Goal: Task Accomplishment & Management: Complete application form

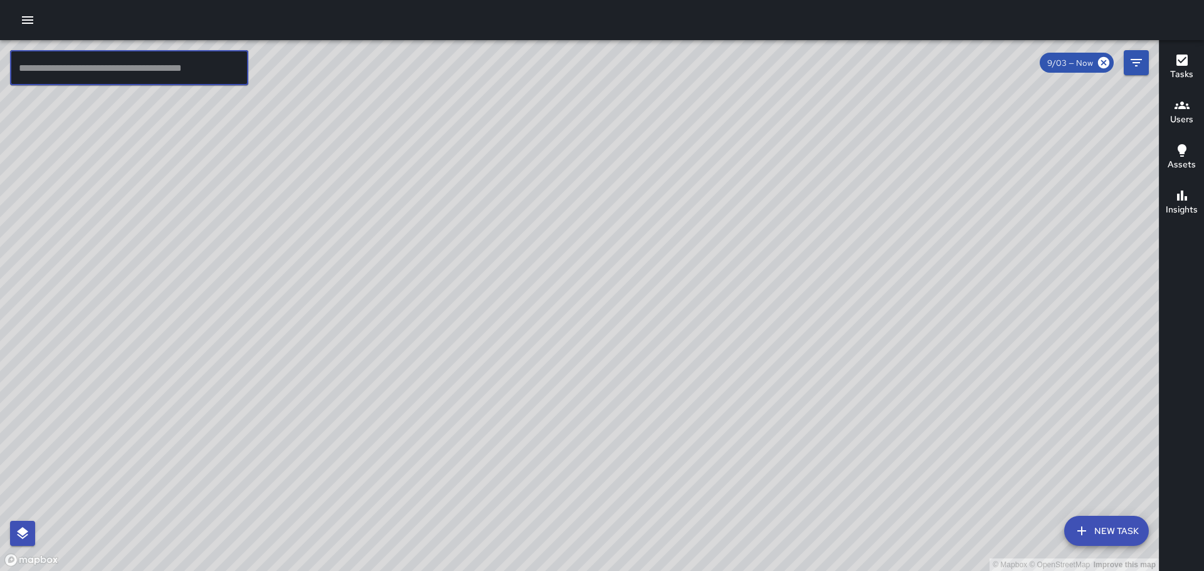
drag, startPoint x: 191, startPoint y: 80, endPoint x: 162, endPoint y: 104, distance: 37.3
click at [184, 87] on div "© Mapbox © OpenStreetMap Improve this map ​ New Task 9/03 — Now Map Layers Task…" at bounding box center [579, 305] width 1159 height 531
click at [102, 73] on input "*******" at bounding box center [129, 67] width 238 height 35
type input "*"
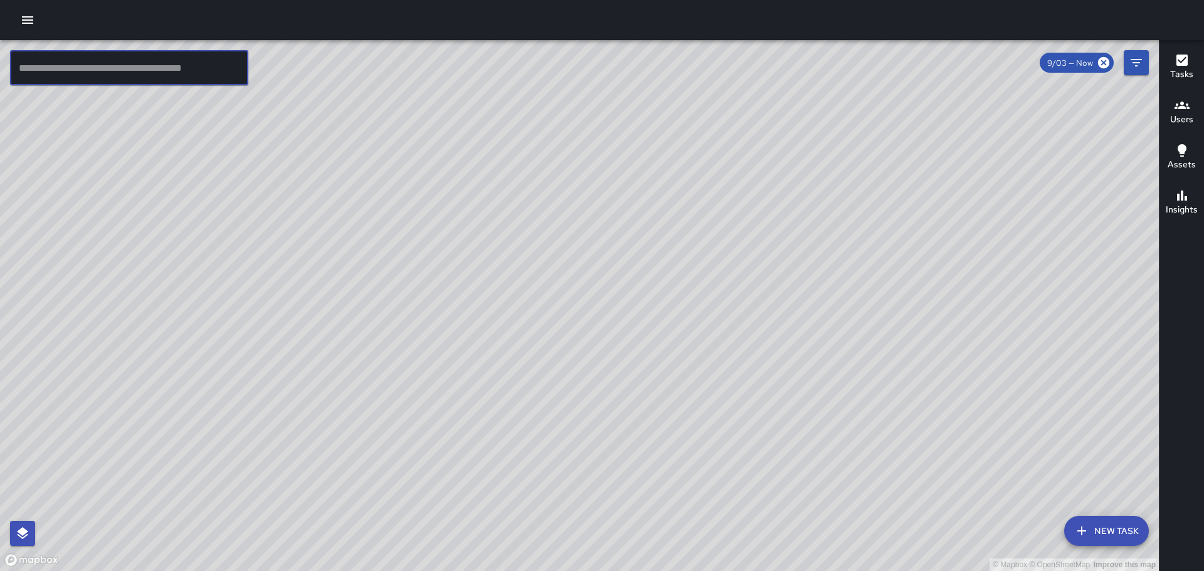
click at [65, 75] on input "text" at bounding box center [129, 67] width 238 height 35
type input "*******"
click at [20, 17] on icon "button" at bounding box center [27, 20] width 15 height 15
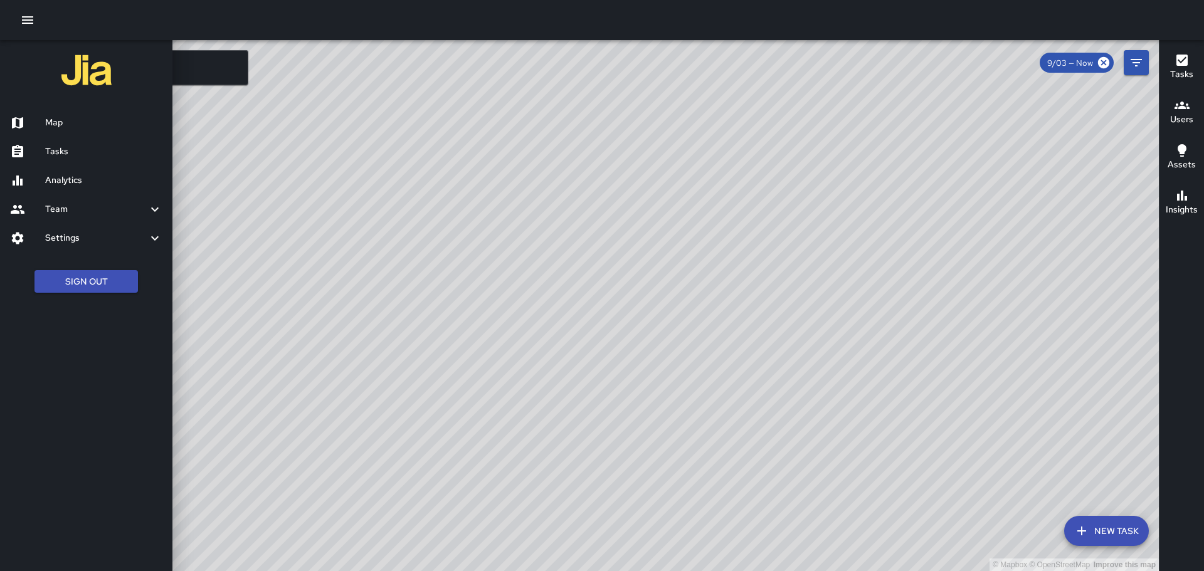
click at [55, 120] on h6 "Map" at bounding box center [103, 123] width 117 height 14
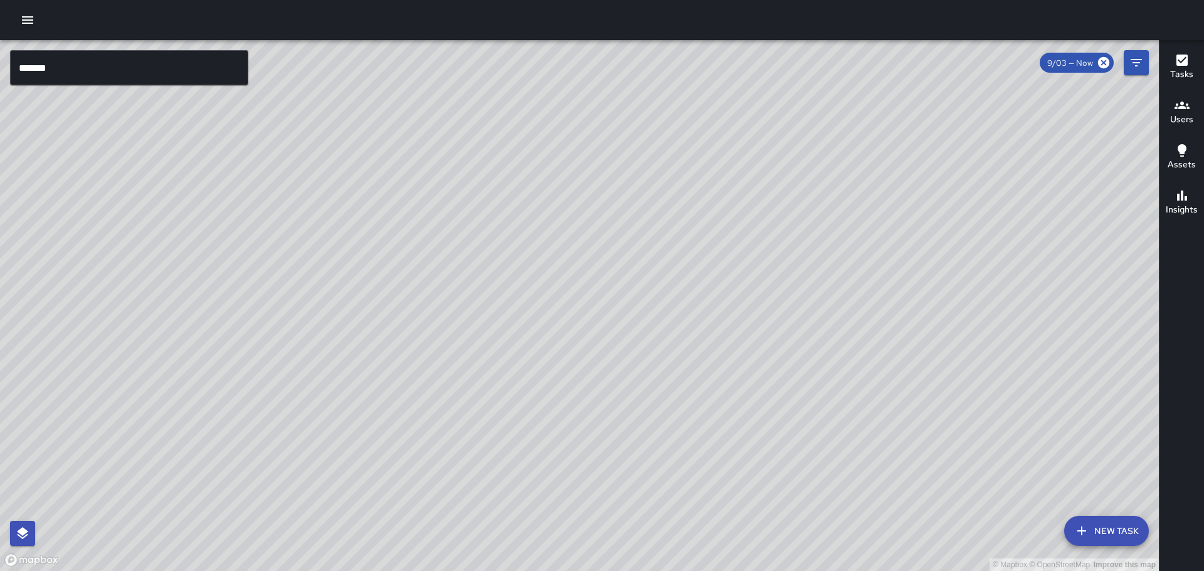
click at [29, 15] on icon "button" at bounding box center [27, 20] width 15 height 15
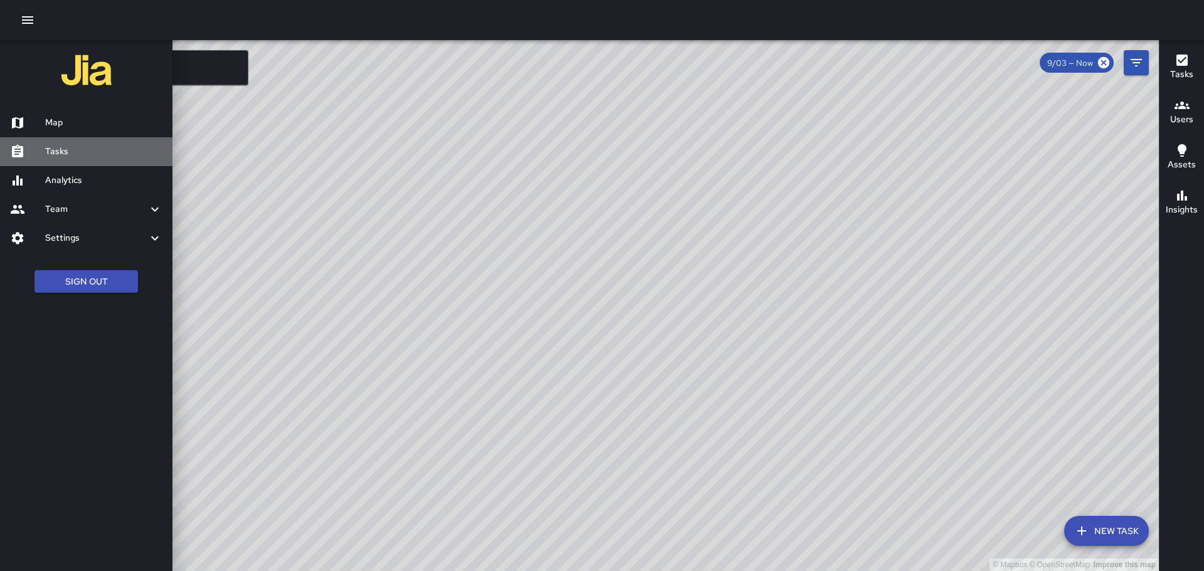
click at [70, 152] on h6 "Tasks" at bounding box center [103, 152] width 117 height 14
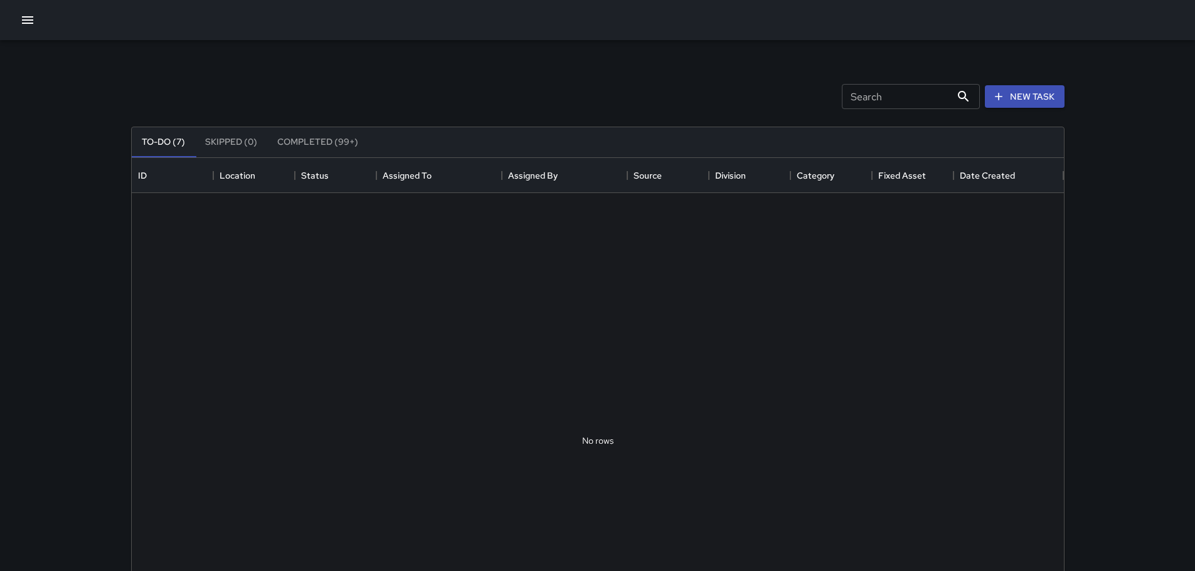
scroll to position [522, 922]
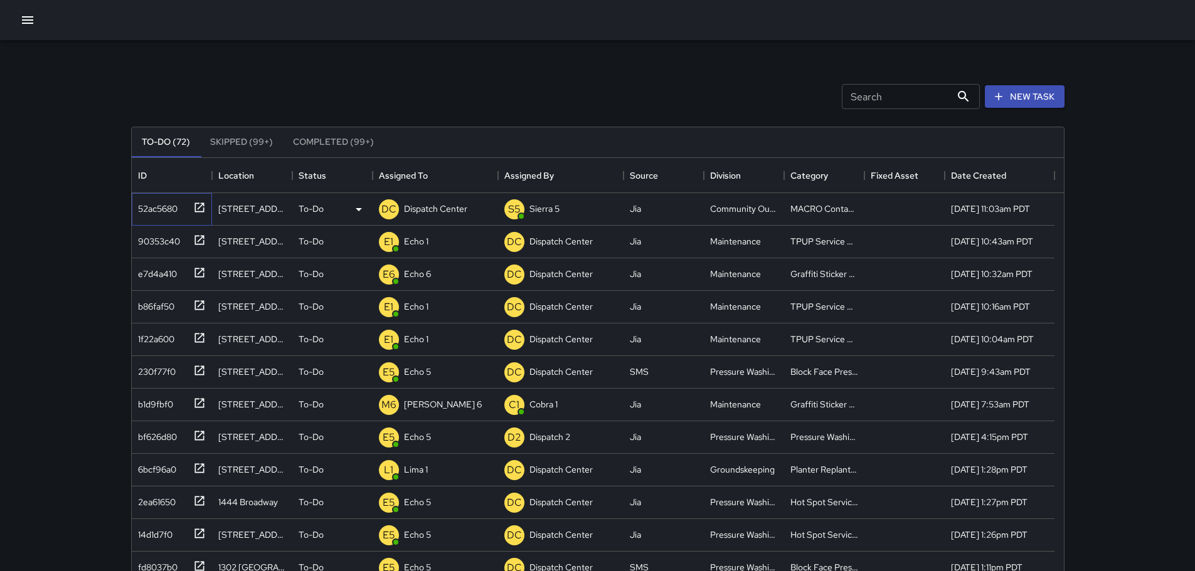
click at [196, 208] on icon at bounding box center [199, 207] width 13 height 13
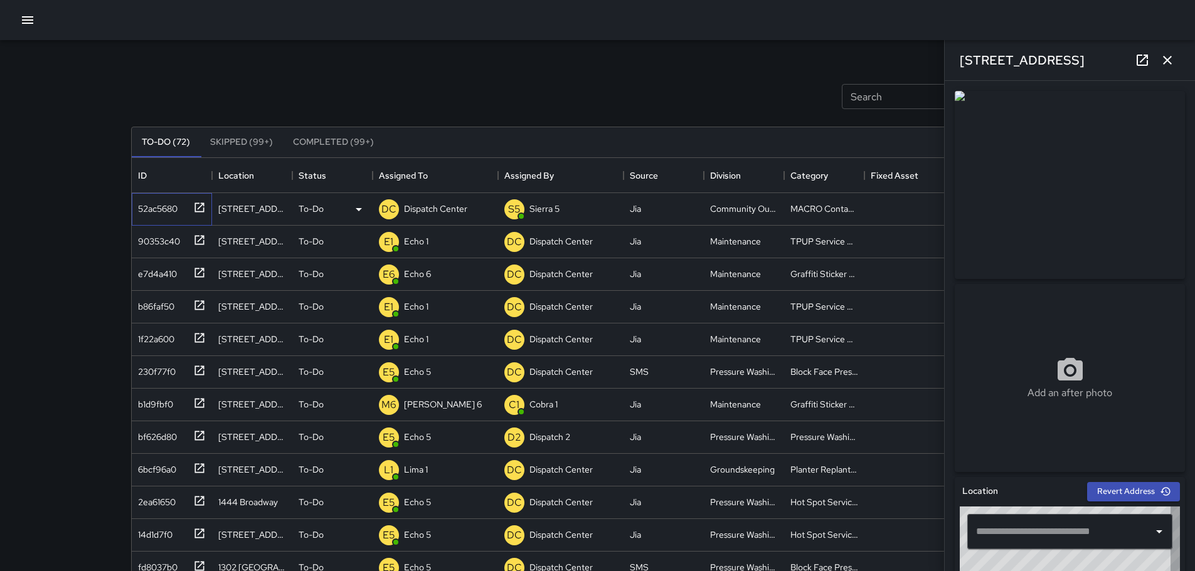
type input "**********"
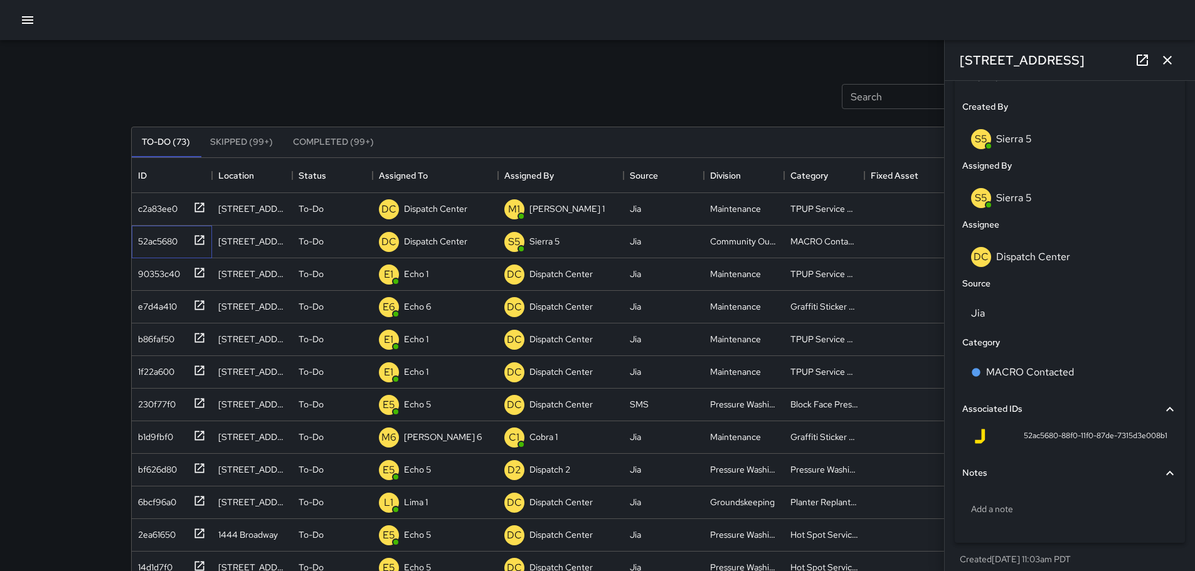
scroll to position [0, 0]
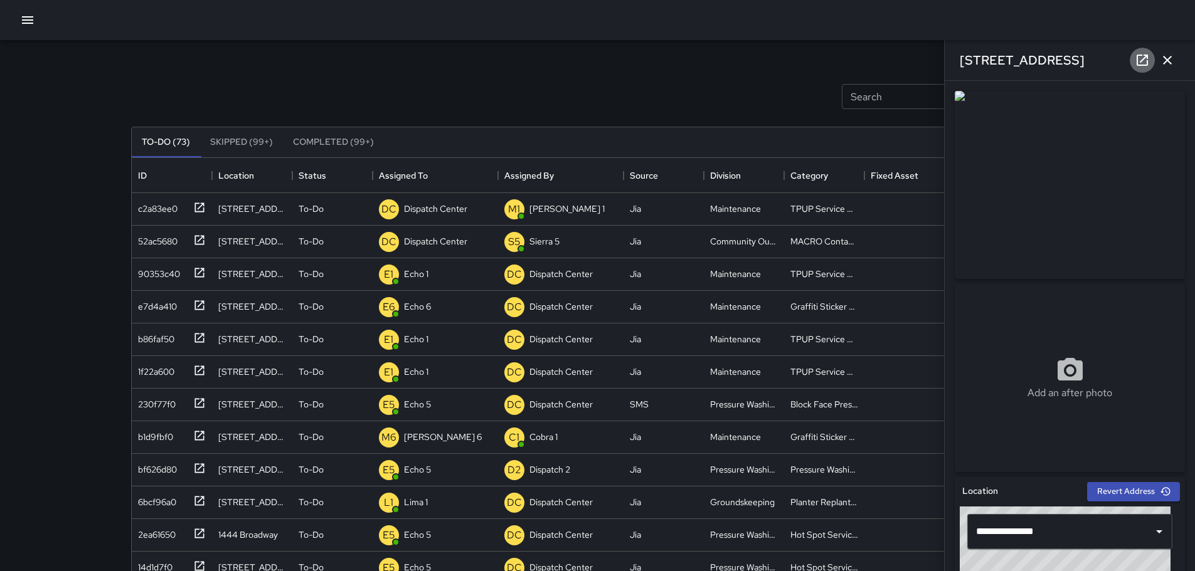
click at [1136, 62] on icon at bounding box center [1141, 60] width 15 height 15
click at [202, 208] on icon at bounding box center [199, 207] width 13 height 13
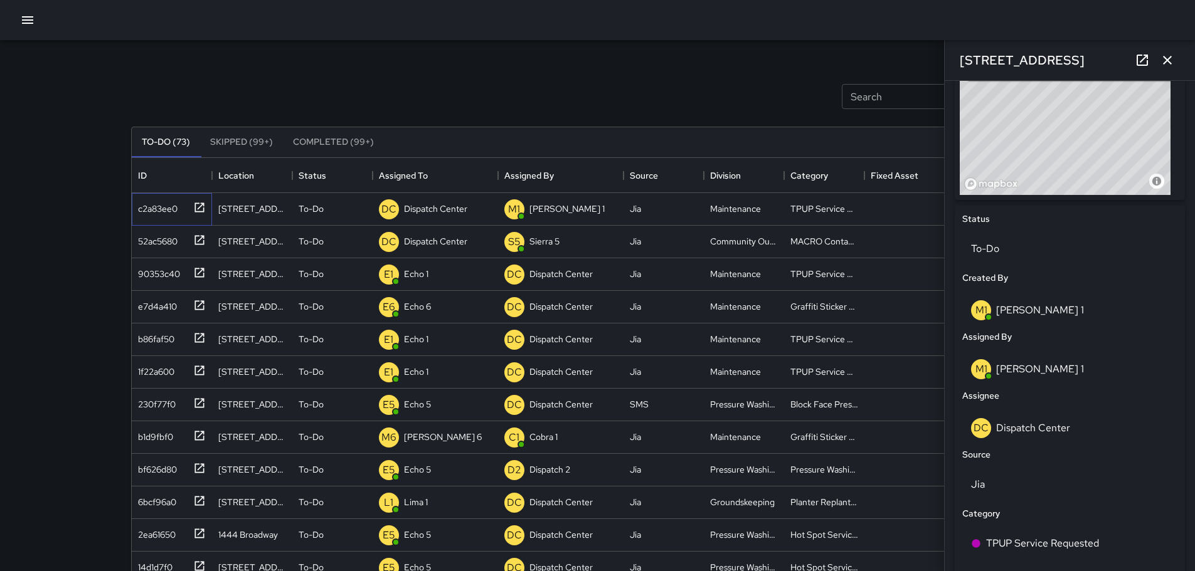
scroll to position [604, 0]
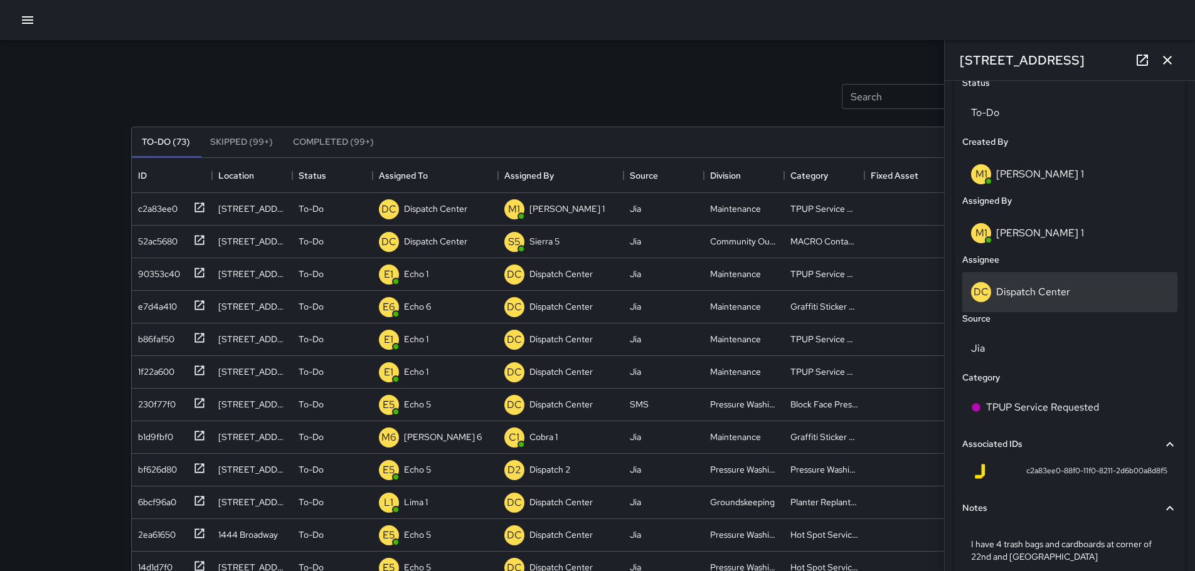
click at [1020, 299] on div "DC Dispatch Center" at bounding box center [1070, 292] width 198 height 20
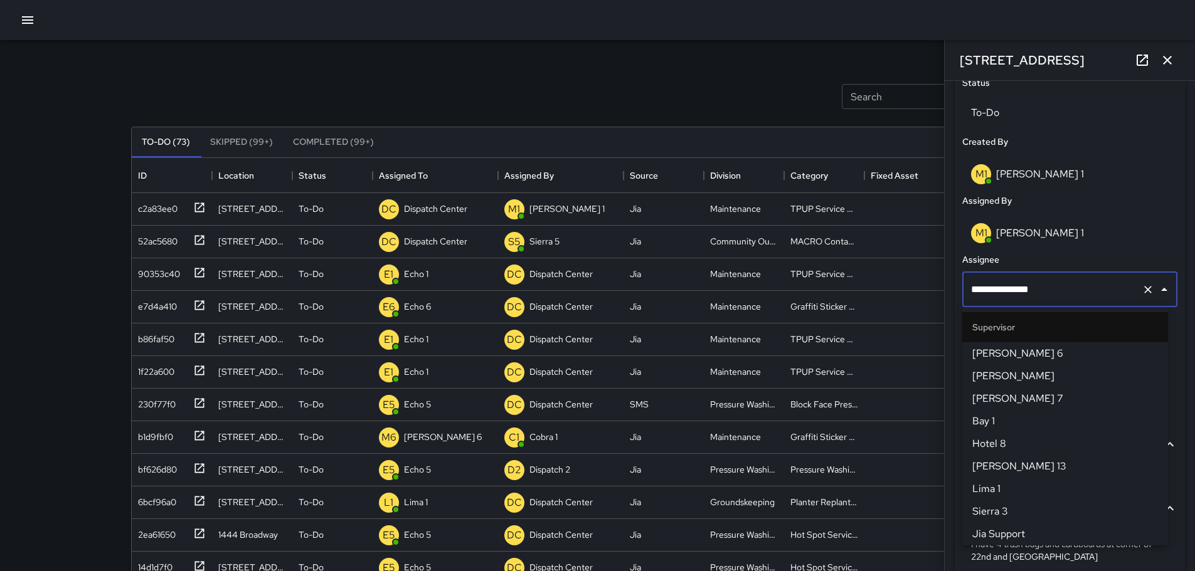
scroll to position [1287, 0]
click at [1023, 296] on input "**********" at bounding box center [1052, 290] width 169 height 24
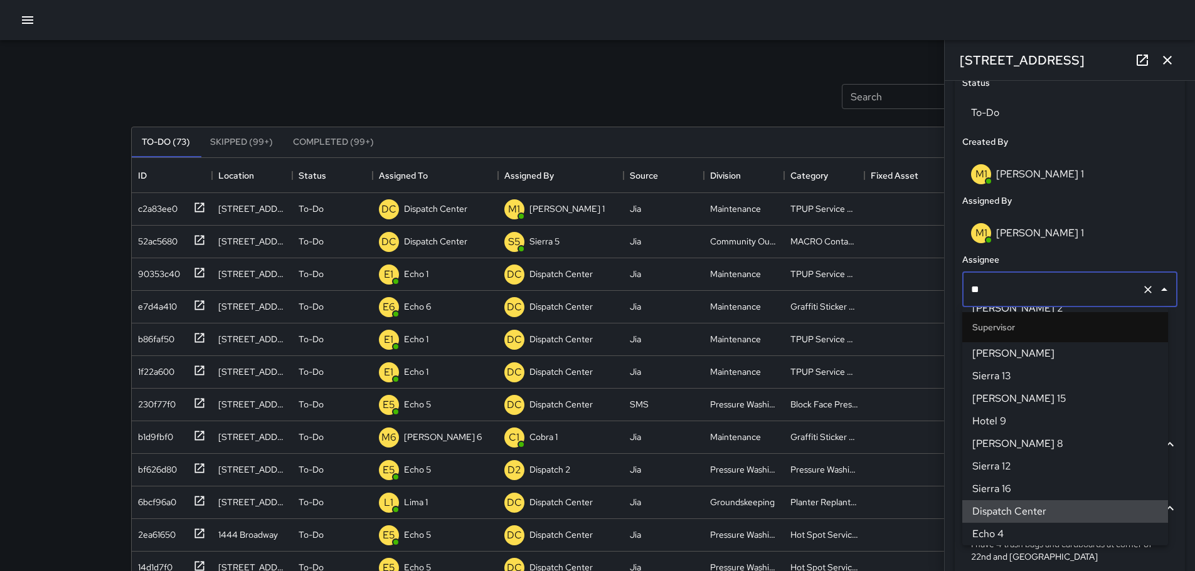
scroll to position [0, 0]
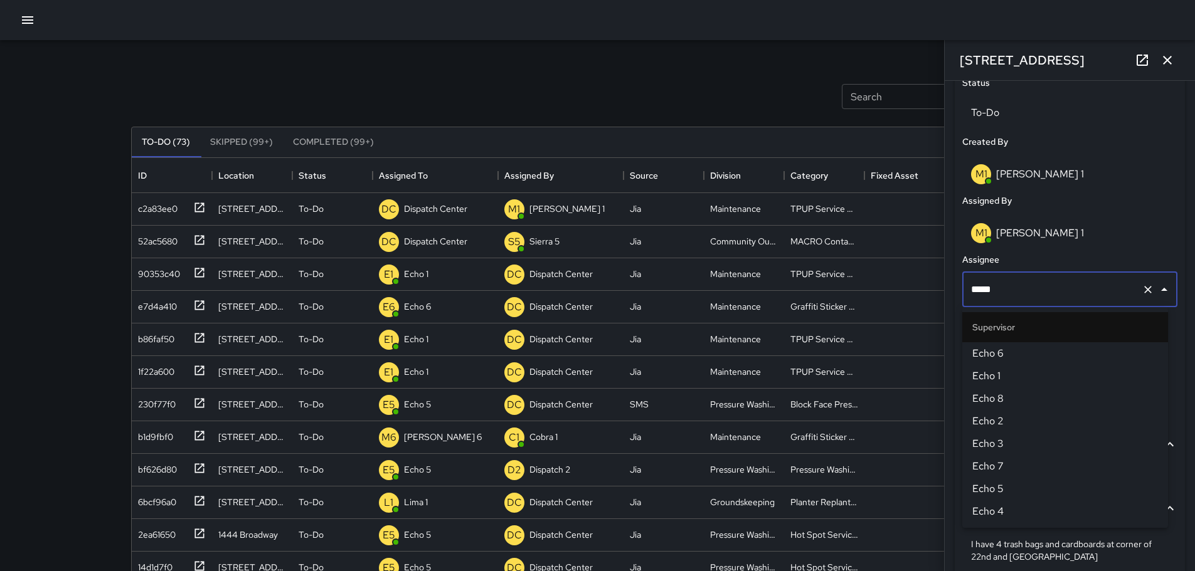
type input "******"
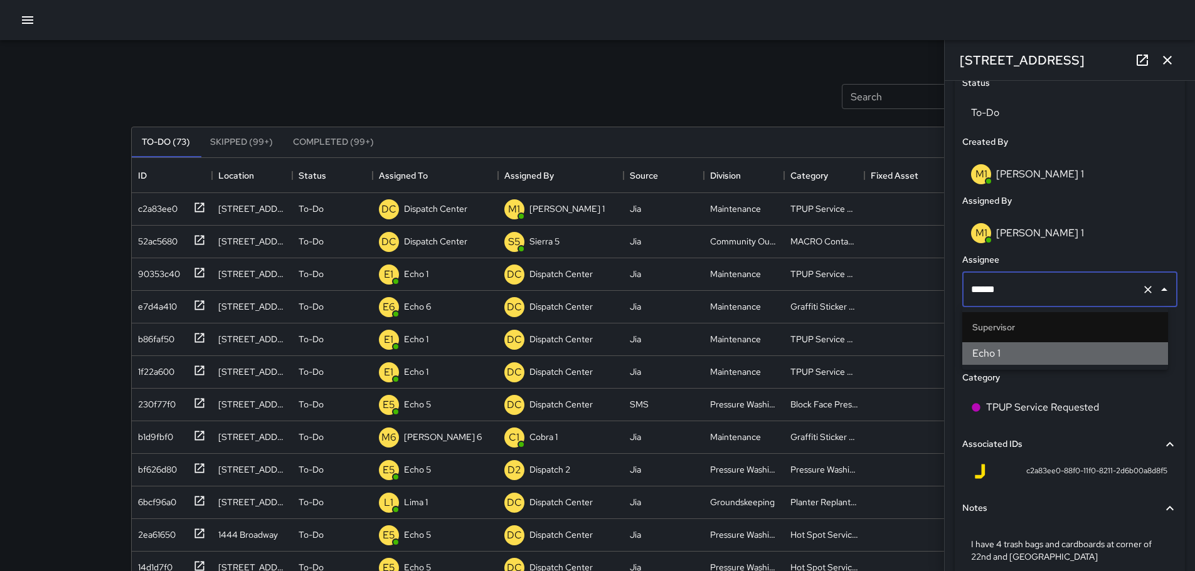
click at [1003, 356] on span "Echo 1" at bounding box center [1065, 353] width 186 height 15
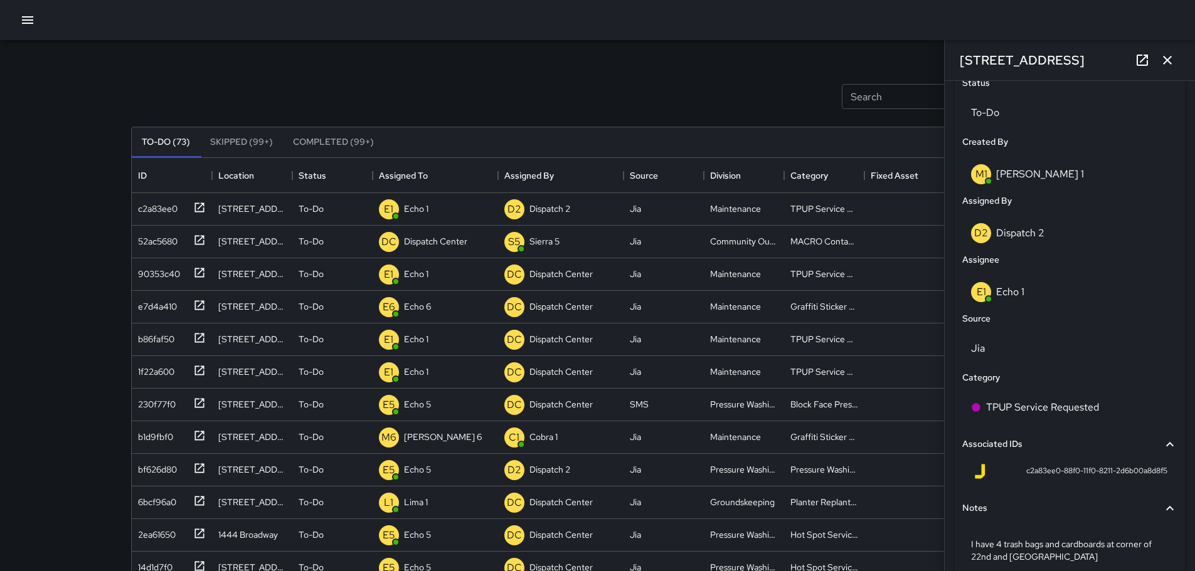
click at [1151, 63] on link at bounding box center [1141, 60] width 25 height 25
click at [29, 19] on icon "button" at bounding box center [27, 20] width 11 height 8
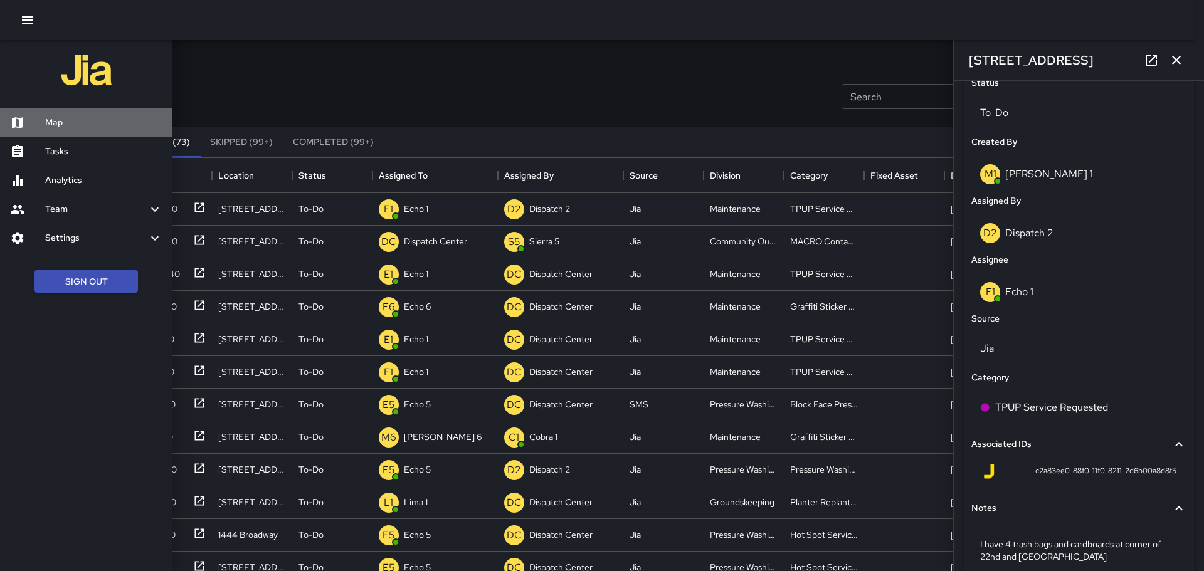
click at [57, 124] on h6 "Map" at bounding box center [103, 123] width 117 height 14
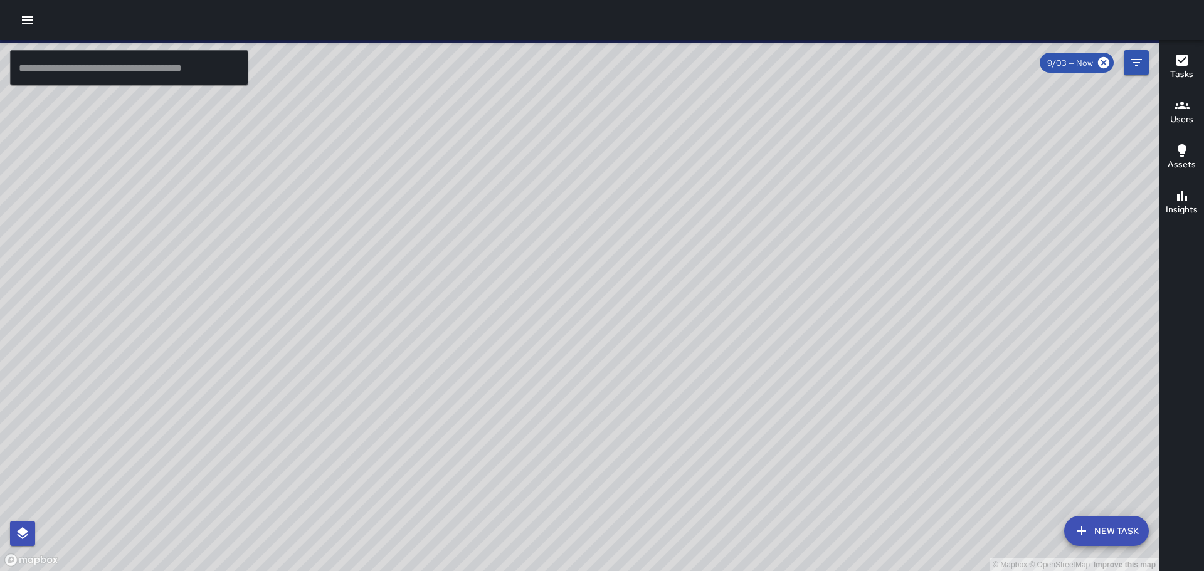
click at [107, 75] on input "text" at bounding box center [129, 67] width 238 height 35
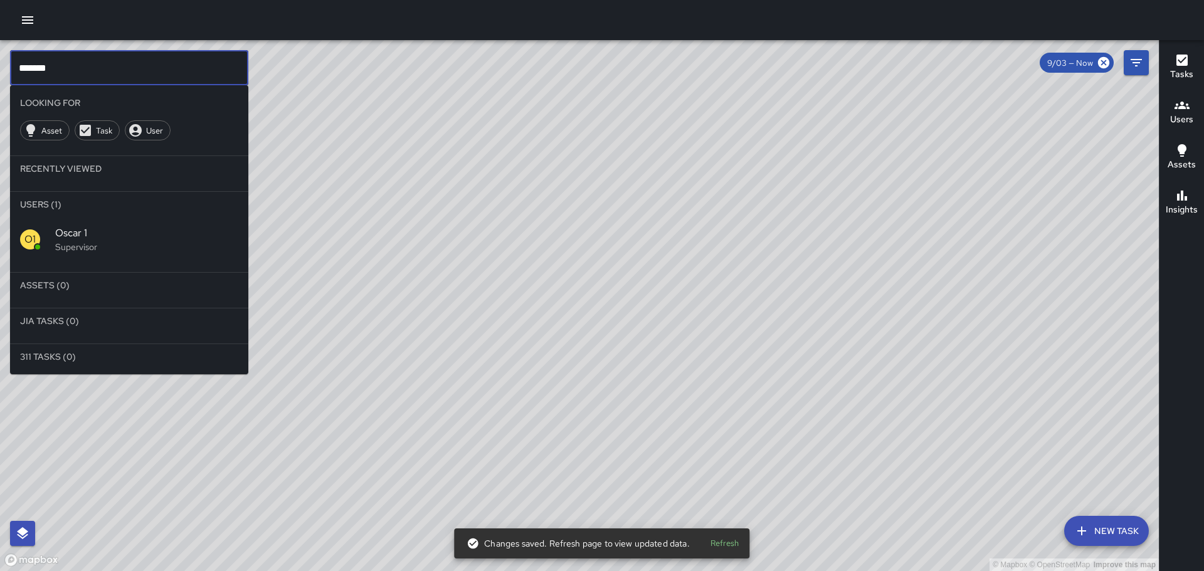
type input "*******"
click at [87, 231] on span "Oscar 1" at bounding box center [146, 233] width 183 height 15
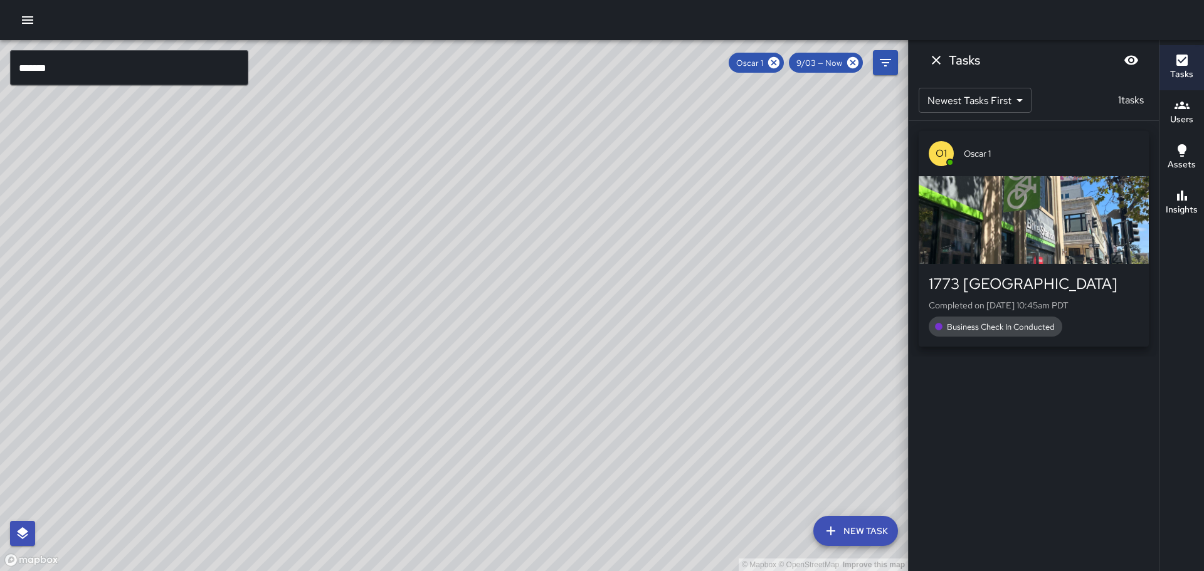
drag, startPoint x: 423, startPoint y: 384, endPoint x: 447, endPoint y: 248, distance: 137.5
click at [446, 248] on div "© Mapbox © OpenStreetMap Improve this map" at bounding box center [454, 305] width 908 height 531
click at [31, 19] on icon "button" at bounding box center [27, 20] width 15 height 15
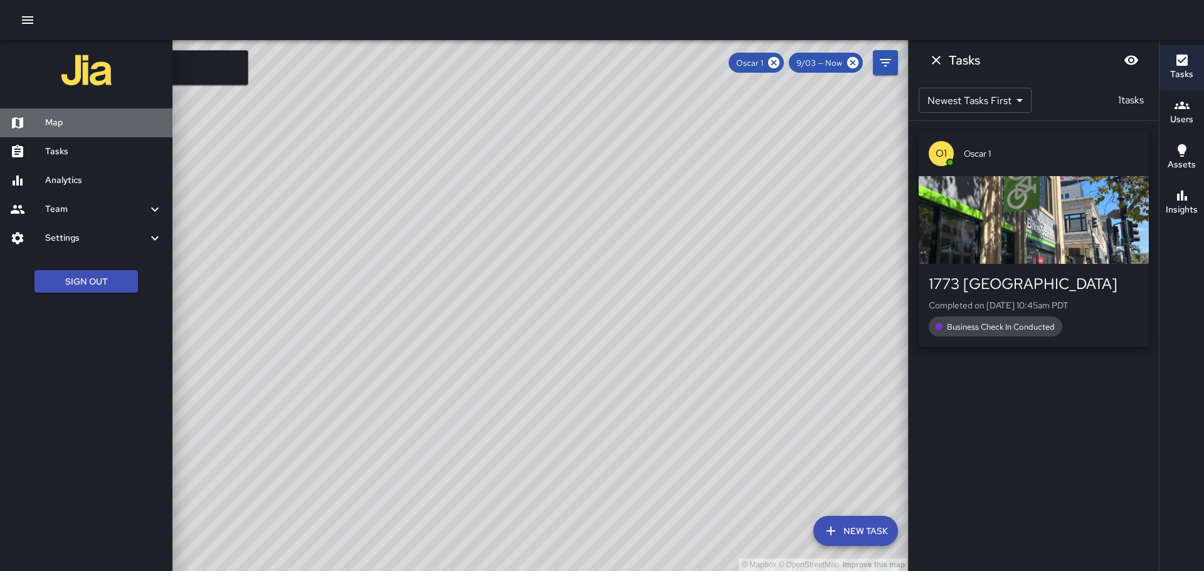
click at [95, 129] on h6 "Map" at bounding box center [103, 123] width 117 height 14
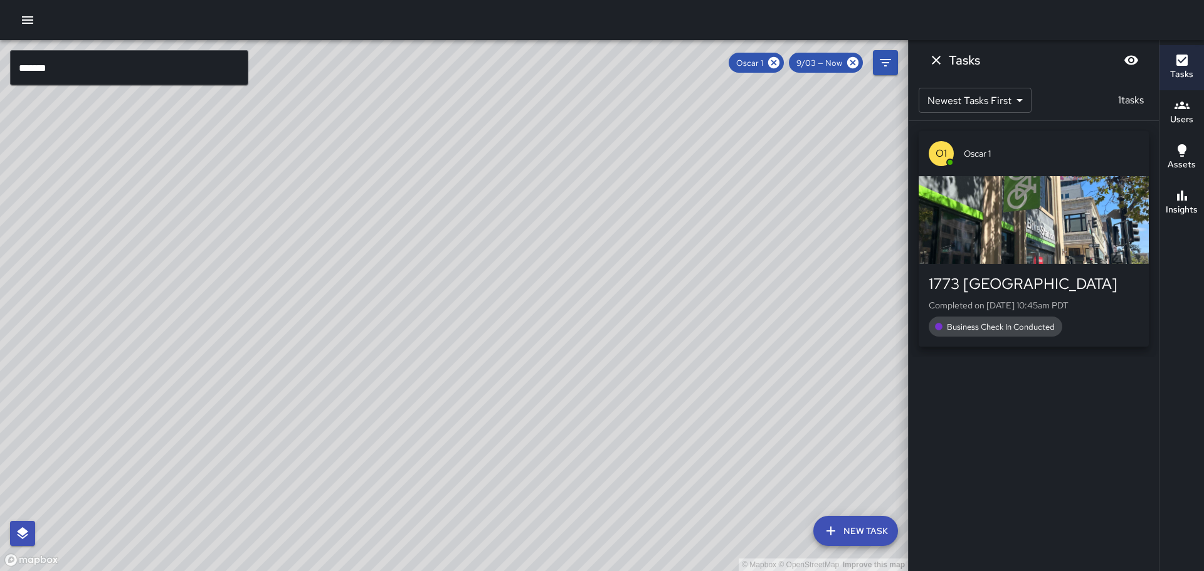
click at [32, 23] on icon "button" at bounding box center [27, 20] width 11 height 8
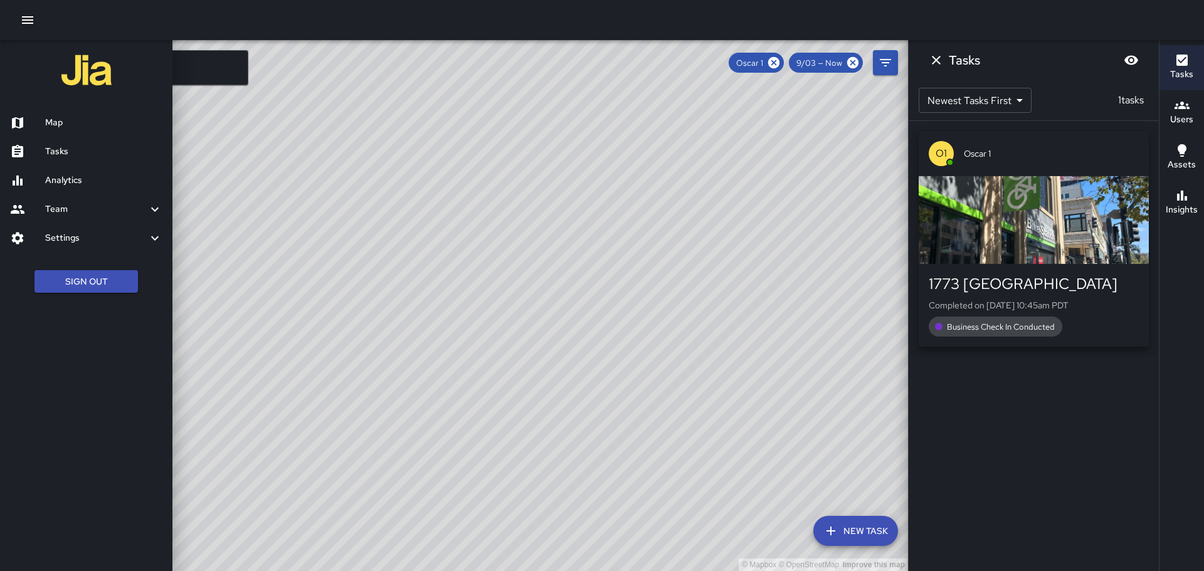
click at [55, 146] on h6 "Tasks" at bounding box center [103, 152] width 117 height 14
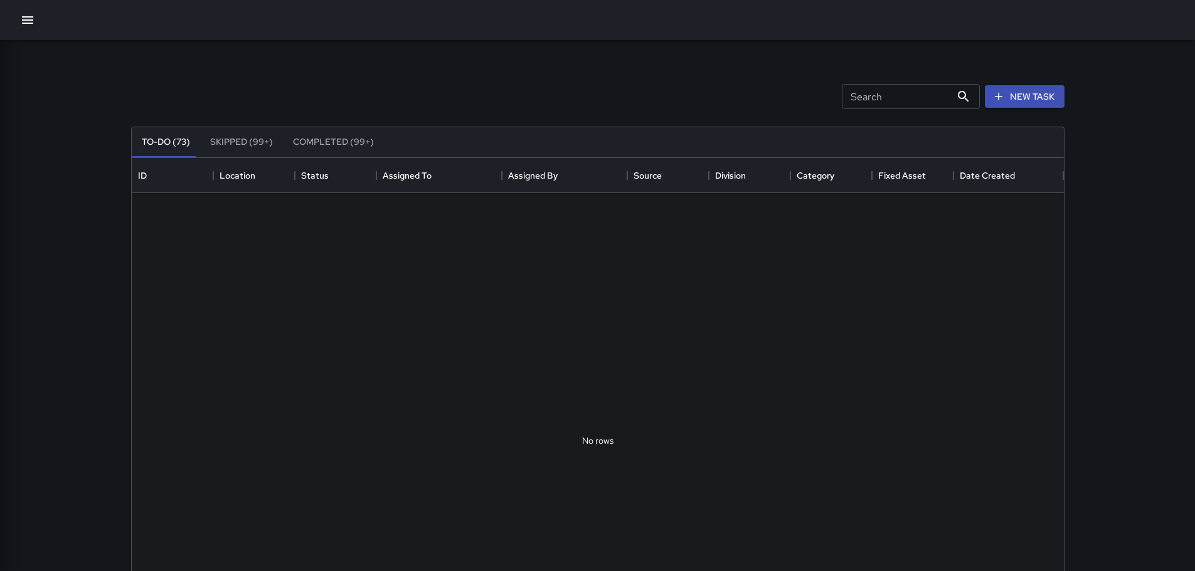
scroll to position [522, 922]
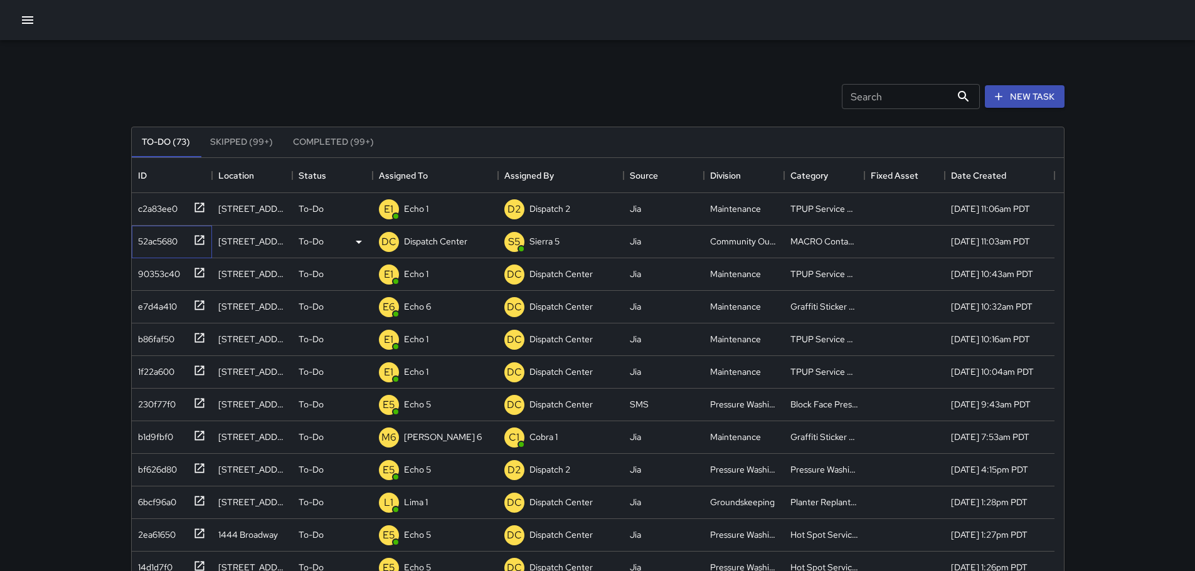
click at [196, 241] on icon at bounding box center [199, 240] width 13 height 13
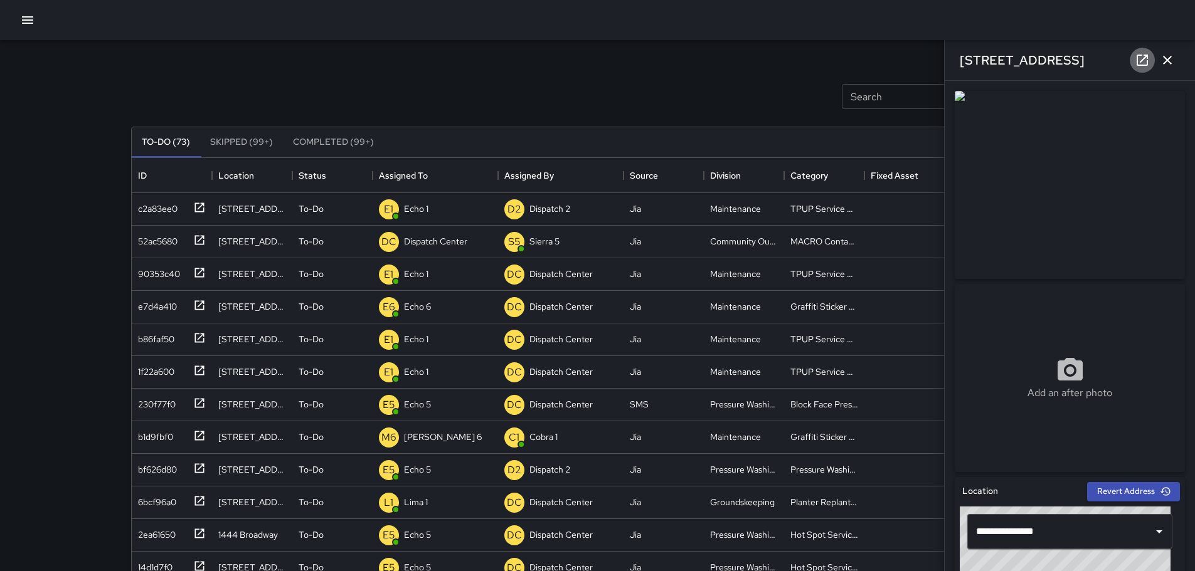
click at [1134, 60] on link at bounding box center [1141, 60] width 25 height 25
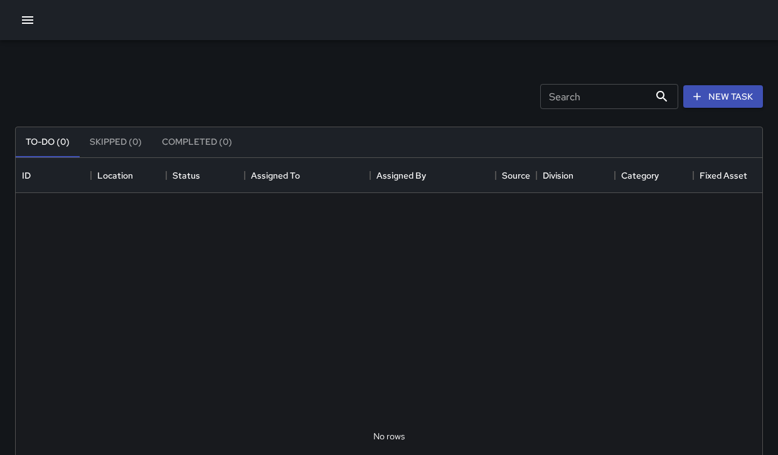
scroll to position [10, 10]
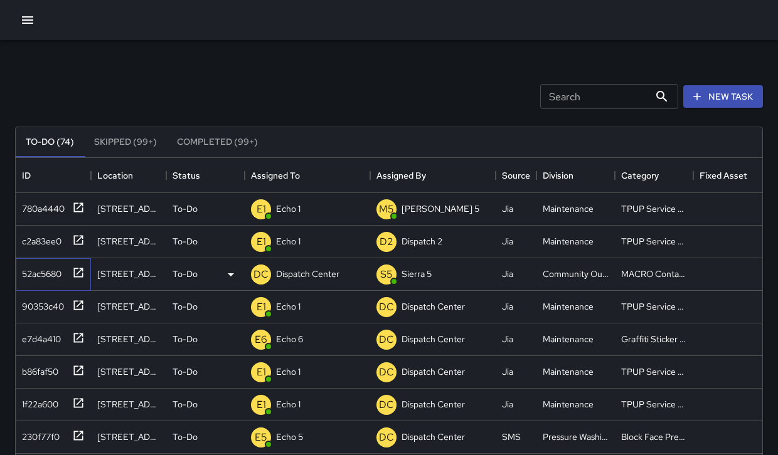
click at [78, 274] on icon at bounding box center [78, 272] width 13 height 13
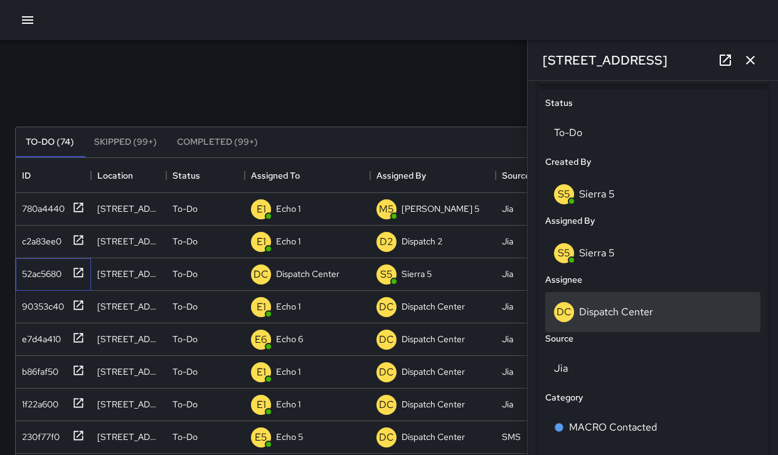
scroll to position [581, 0]
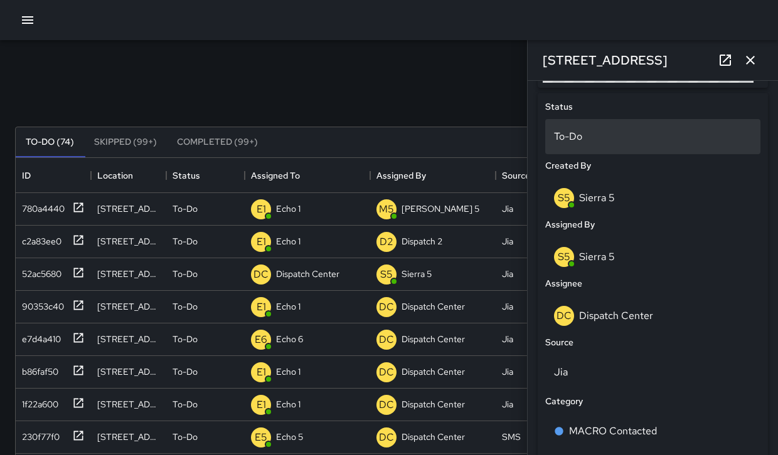
click at [591, 139] on p "To-Do" at bounding box center [653, 136] width 198 height 15
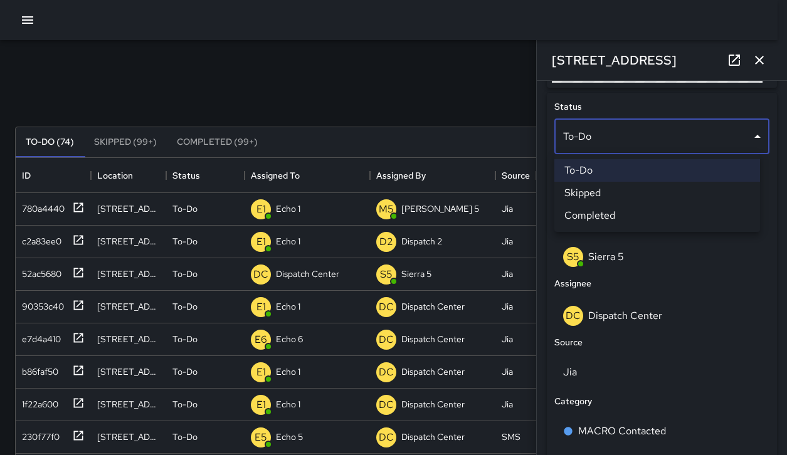
click at [601, 211] on li "Completed" at bounding box center [657, 215] width 206 height 23
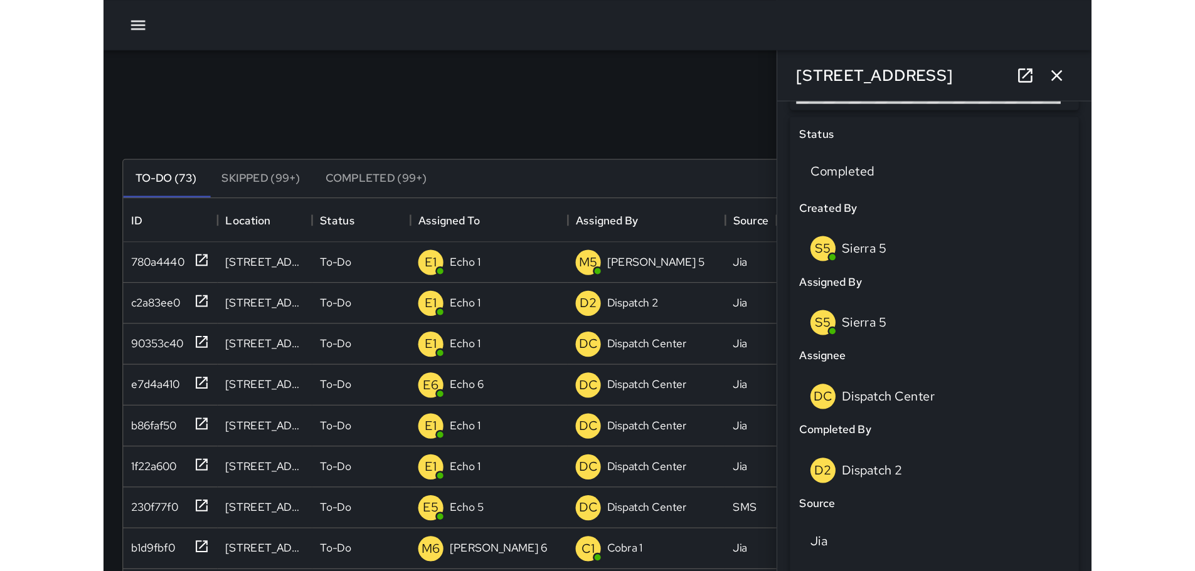
scroll to position [10, 10]
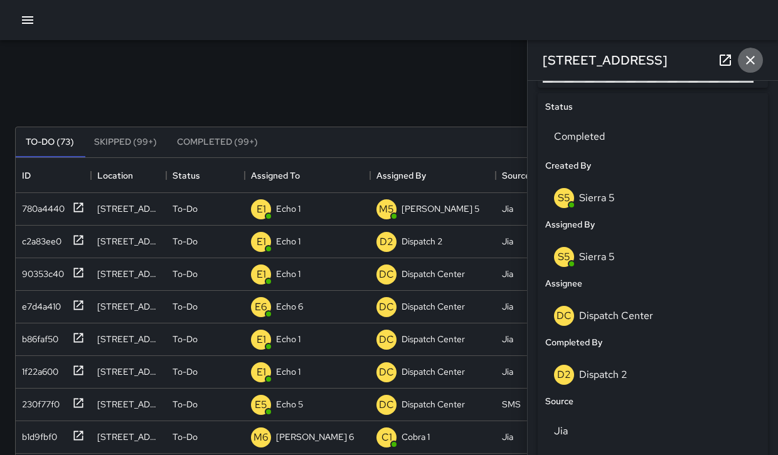
click at [749, 63] on icon "button" at bounding box center [749, 60] width 15 height 15
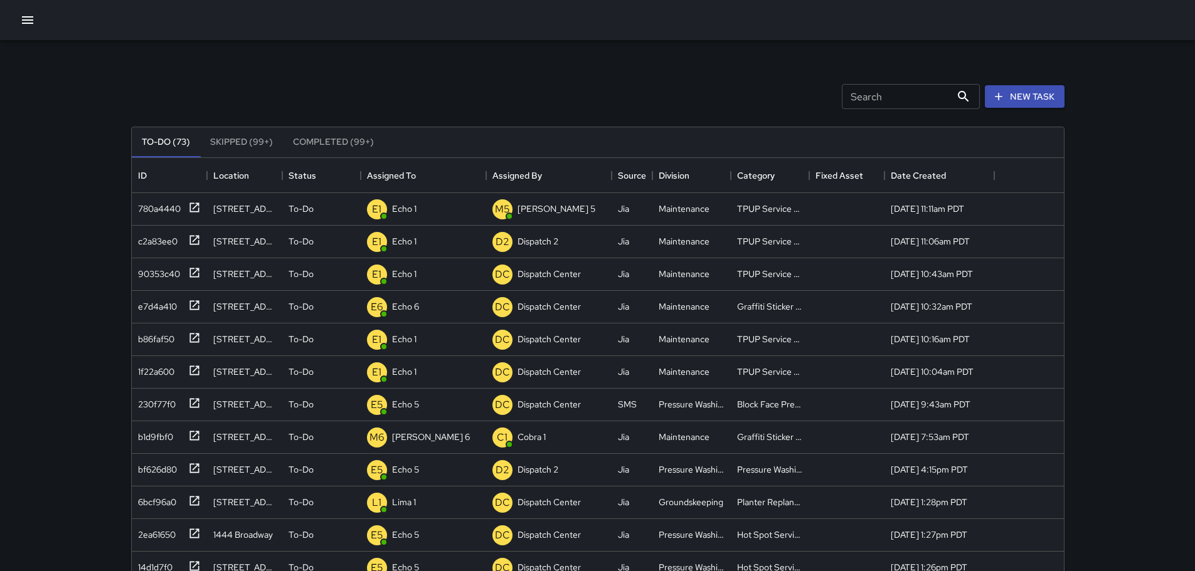
scroll to position [522, 922]
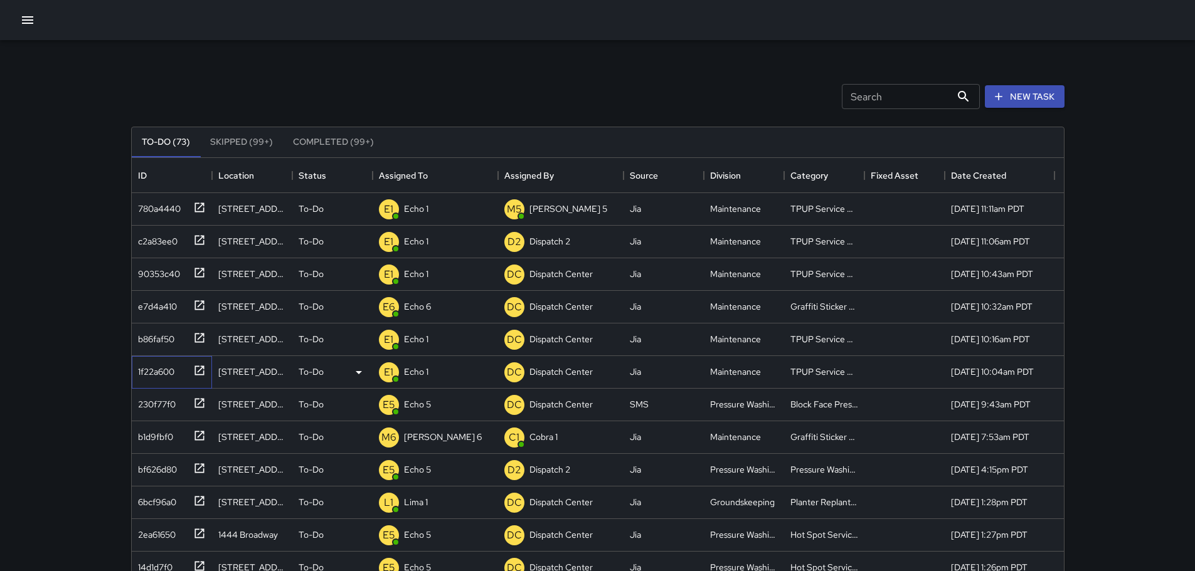
click at [198, 371] on icon at bounding box center [199, 370] width 13 height 13
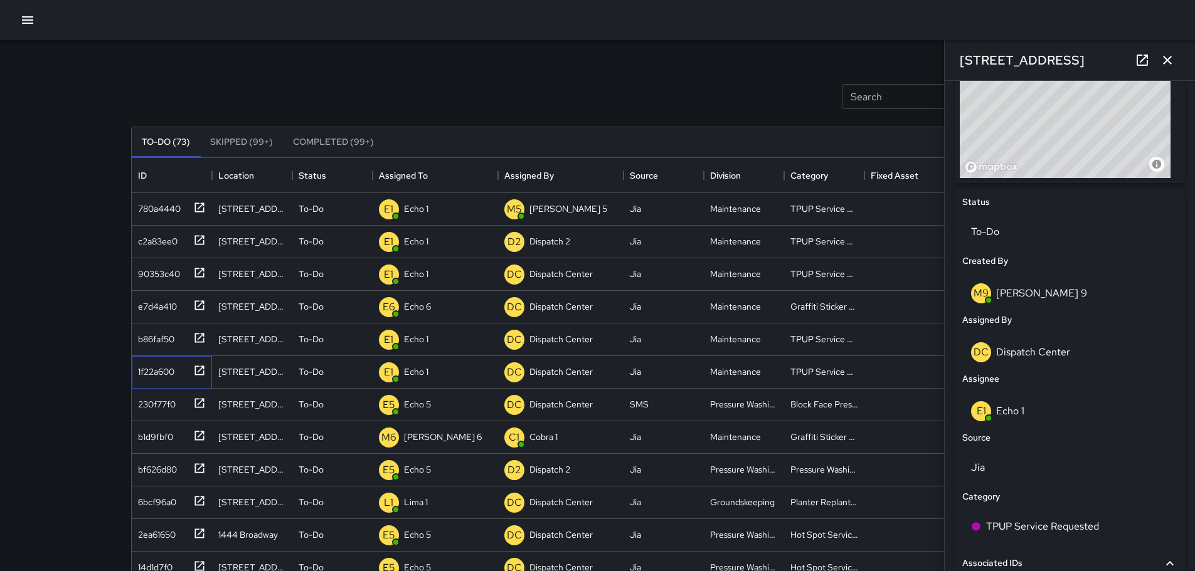
scroll to position [556, 0]
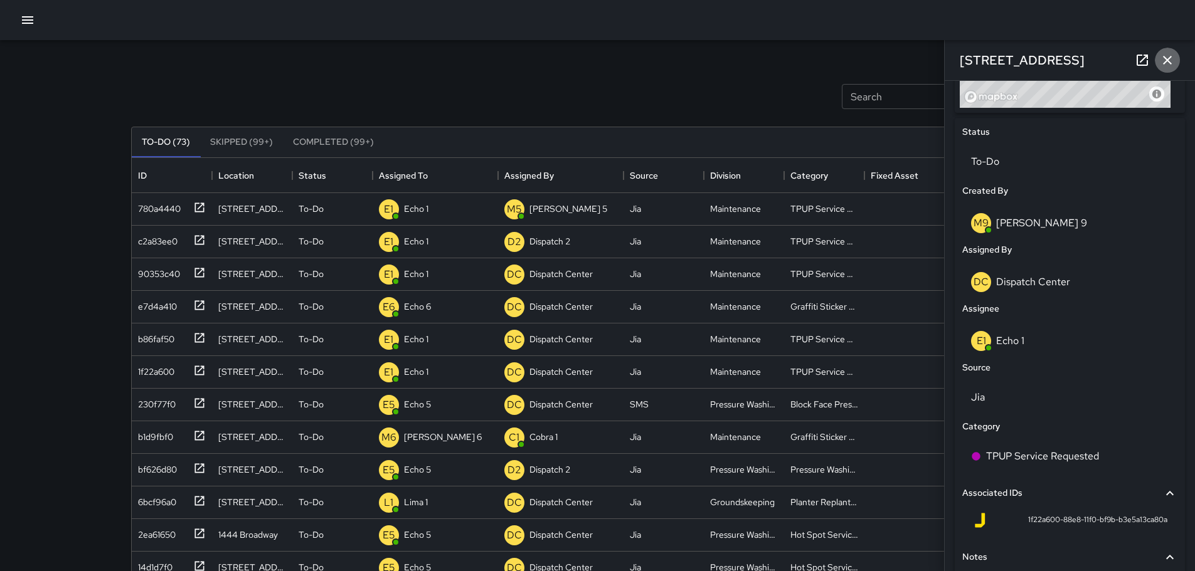
click at [786, 60] on icon "button" at bounding box center [1167, 60] width 9 height 9
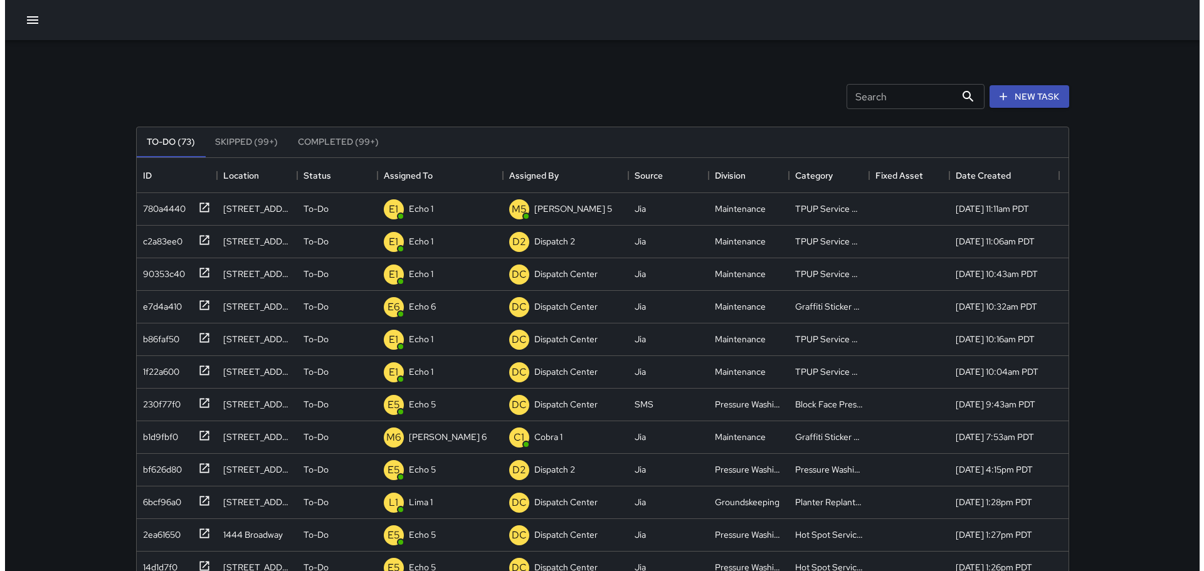
scroll to position [0, 0]
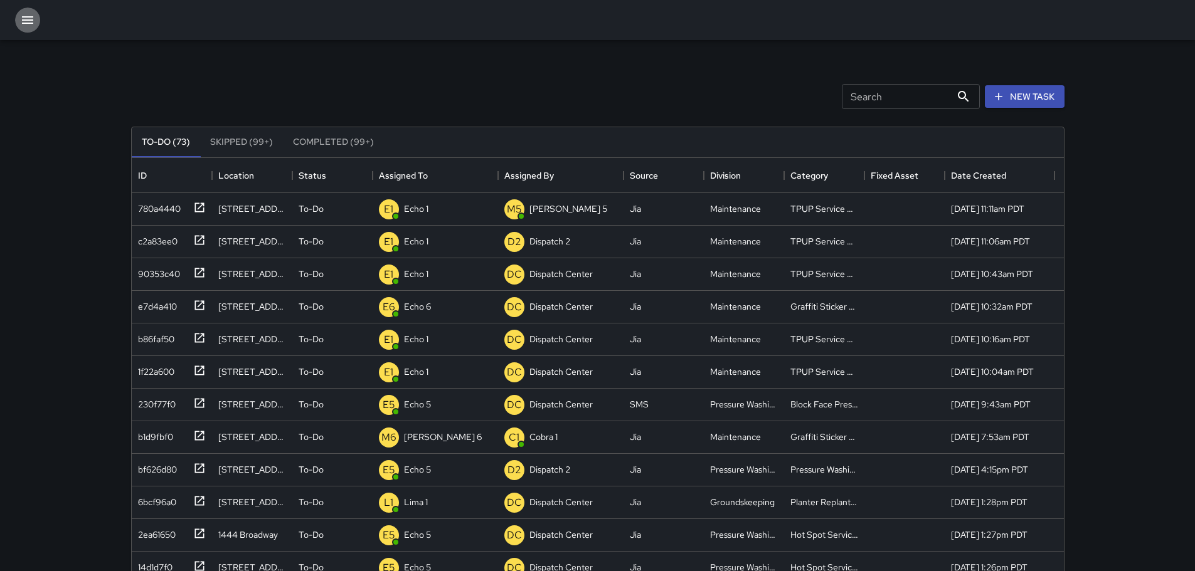
click at [25, 19] on icon "button" at bounding box center [27, 20] width 11 height 8
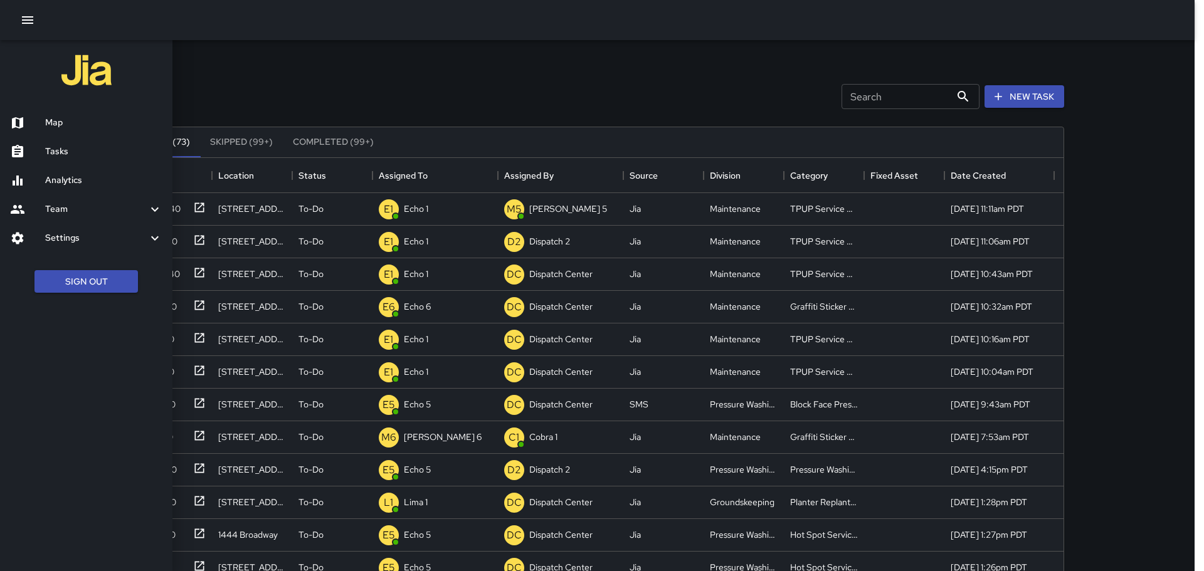
click at [70, 122] on h6 "Map" at bounding box center [103, 123] width 117 height 14
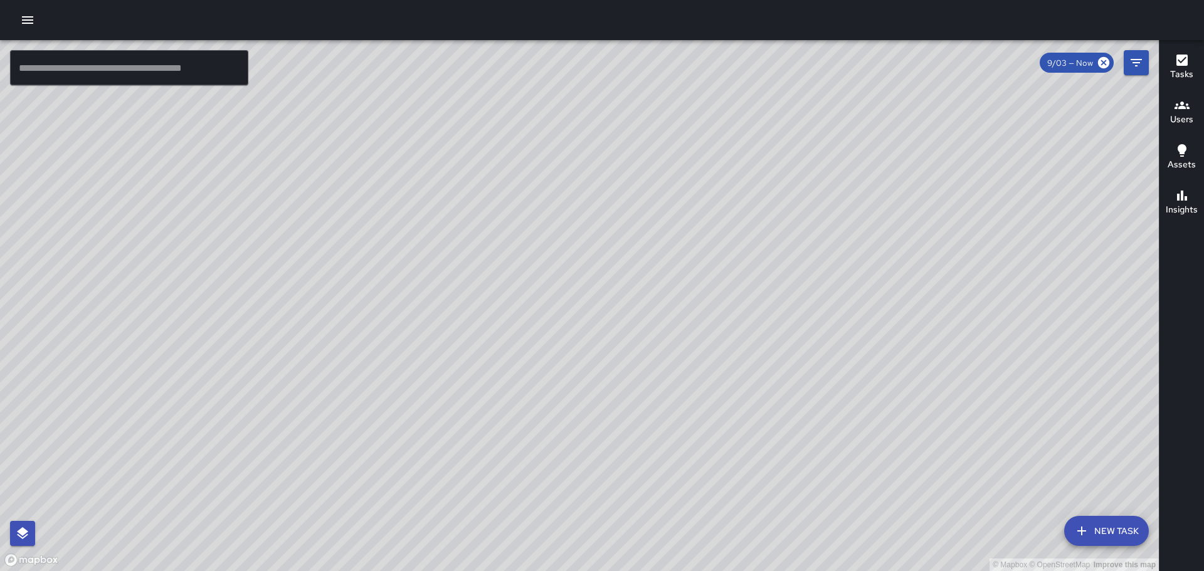
drag, startPoint x: 498, startPoint y: 366, endPoint x: 527, endPoint y: 458, distance: 95.8
click at [531, 455] on div "© Mapbox © OpenStreetMap Improve this map" at bounding box center [579, 305] width 1159 height 531
drag, startPoint x: 477, startPoint y: 300, endPoint x: 600, endPoint y: 389, distance: 152.3
click at [537, 385] on div "© Mapbox © OpenStreetMap Improve this map" at bounding box center [579, 305] width 1159 height 531
drag, startPoint x: 322, startPoint y: 384, endPoint x: 502, endPoint y: 204, distance: 254.1
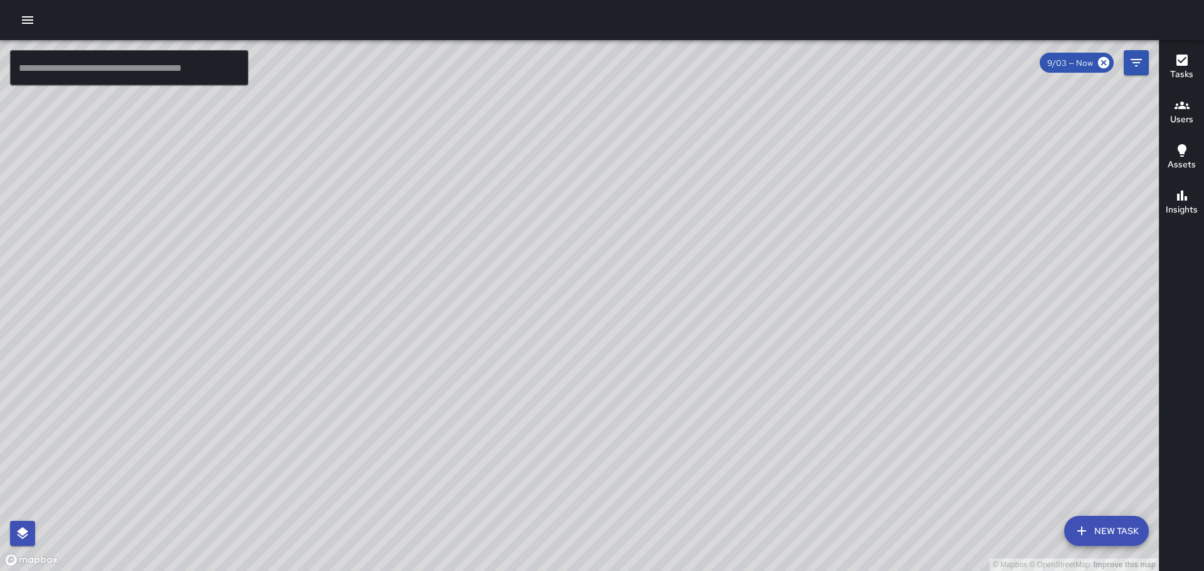
click at [502, 204] on div "© Mapbox © OpenStreetMap Improve this map" at bounding box center [579, 305] width 1159 height 531
drag, startPoint x: 547, startPoint y: 231, endPoint x: 466, endPoint y: 329, distance: 127.4
click at [466, 329] on div "© Mapbox © OpenStreetMap Improve this map" at bounding box center [579, 305] width 1159 height 531
click at [28, 20] on icon "button" at bounding box center [27, 20] width 11 height 8
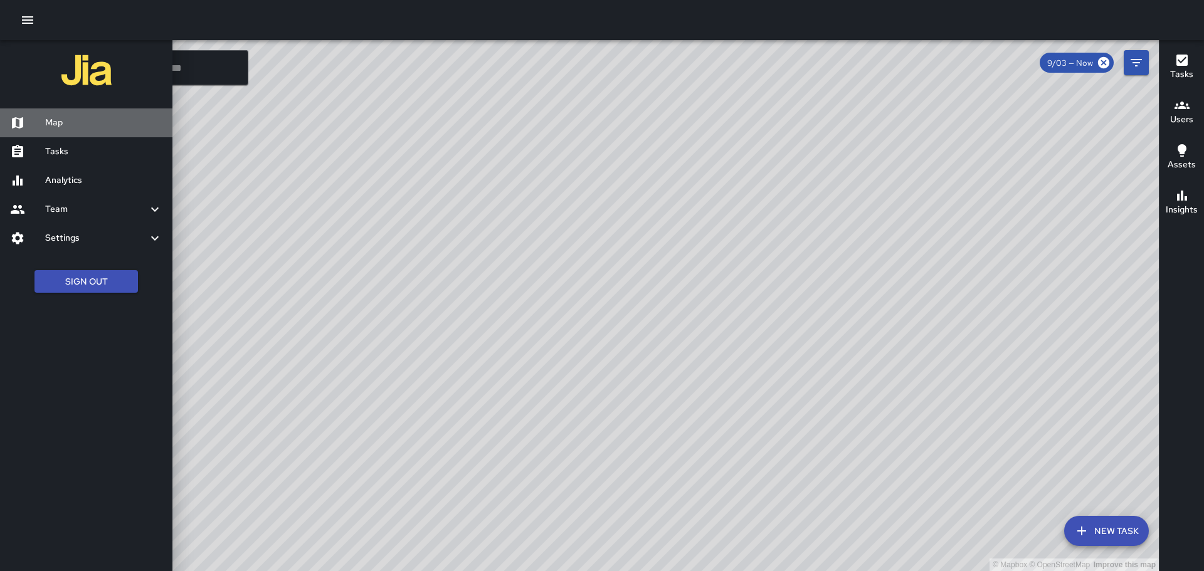
click at [68, 124] on h6 "Map" at bounding box center [103, 123] width 117 height 14
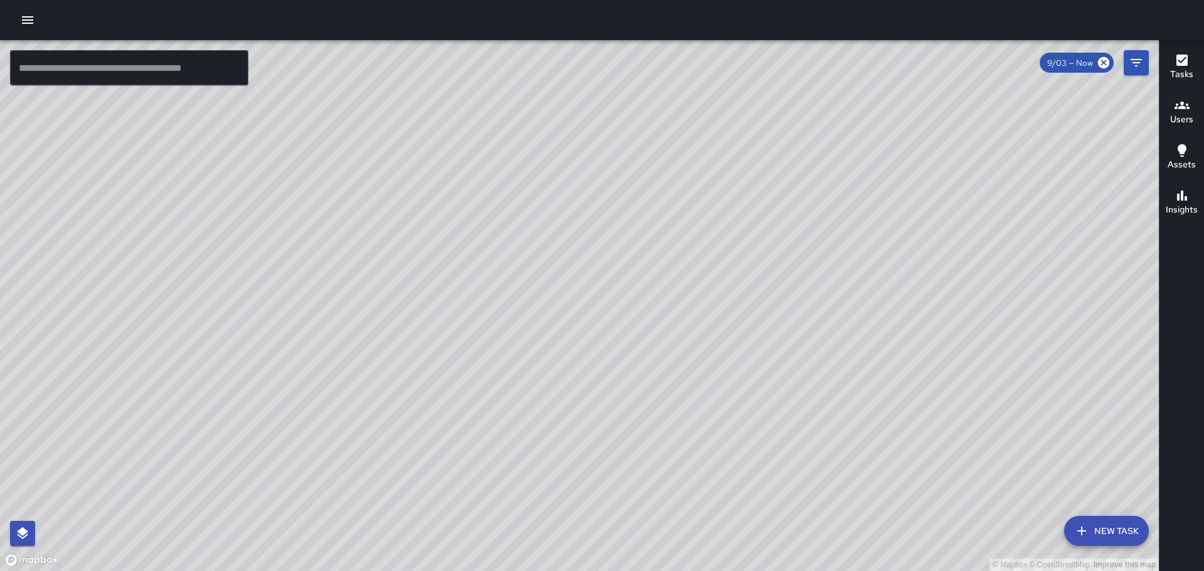
drag, startPoint x: 812, startPoint y: 276, endPoint x: 719, endPoint y: 406, distance: 159.9
click at [786, 406] on div "© Mapbox © OpenStreetMap Improve this map" at bounding box center [579, 305] width 1159 height 531
drag, startPoint x: 802, startPoint y: 245, endPoint x: 749, endPoint y: 448, distance: 210.0
click at [749, 448] on div "© Mapbox © OpenStreetMap Improve this map" at bounding box center [579, 305] width 1159 height 531
drag, startPoint x: 583, startPoint y: 362, endPoint x: 593, endPoint y: 449, distance: 87.7
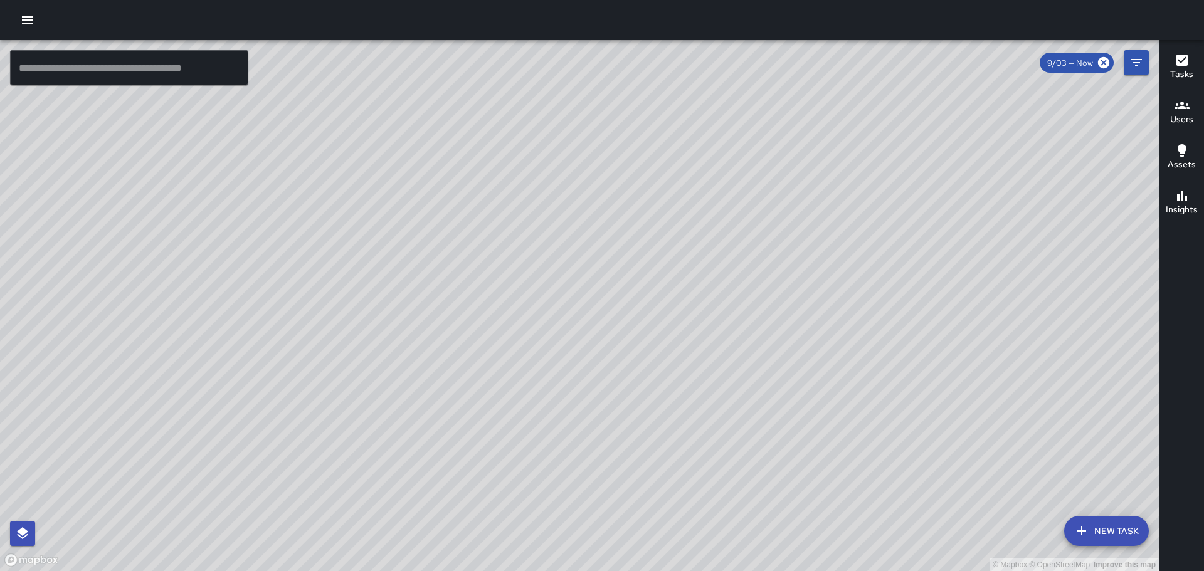
click at [593, 449] on div "© Mapbox © OpenStreetMap Improve this map" at bounding box center [579, 305] width 1159 height 531
drag, startPoint x: 717, startPoint y: 294, endPoint x: 667, endPoint y: 516, distance: 227.6
click at [667, 455] on div "© Mapbox © OpenStreetMap Improve this map" at bounding box center [579, 305] width 1159 height 531
drag, startPoint x: 717, startPoint y: 482, endPoint x: 739, endPoint y: 290, distance: 193.1
click at [739, 290] on div "© Mapbox © OpenStreetMap Improve this map" at bounding box center [579, 305] width 1159 height 531
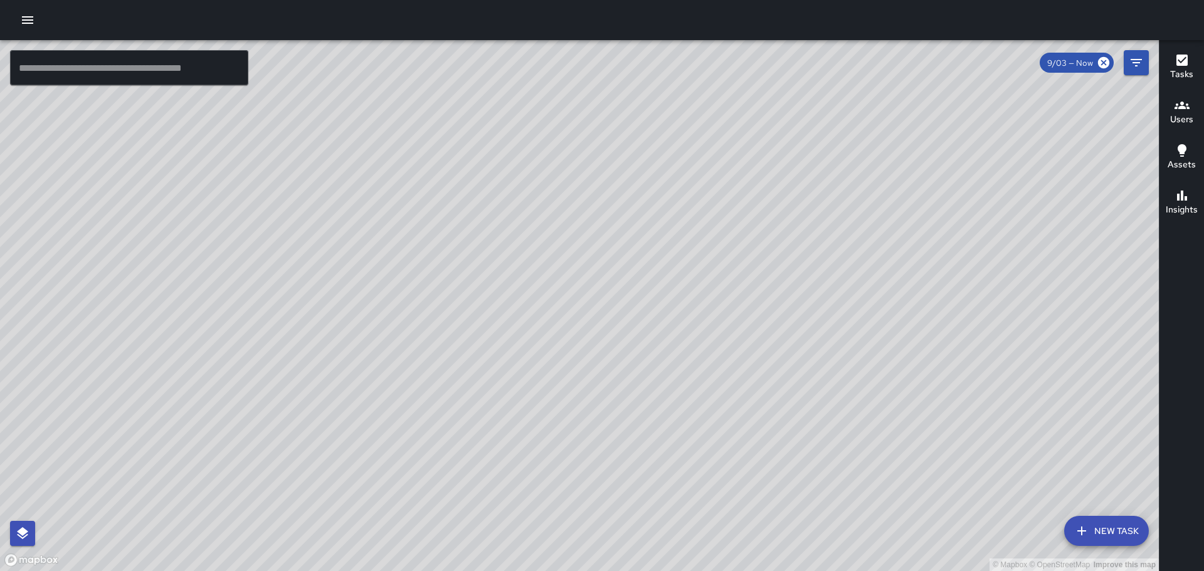
drag, startPoint x: 564, startPoint y: 396, endPoint x: 515, endPoint y: -34, distance: 432.9
click at [515, 0] on html "© Mapbox © OpenStreetMap Improve this map ​ New Task 9/03 — Now Map Layers Task…" at bounding box center [602, 285] width 1204 height 571
drag, startPoint x: 524, startPoint y: 176, endPoint x: 567, endPoint y: 394, distance: 222.6
click at [567, 394] on div "© Mapbox © OpenStreetMap Improve this map" at bounding box center [579, 305] width 1159 height 531
drag, startPoint x: 680, startPoint y: 203, endPoint x: 699, endPoint y: 280, distance: 79.2
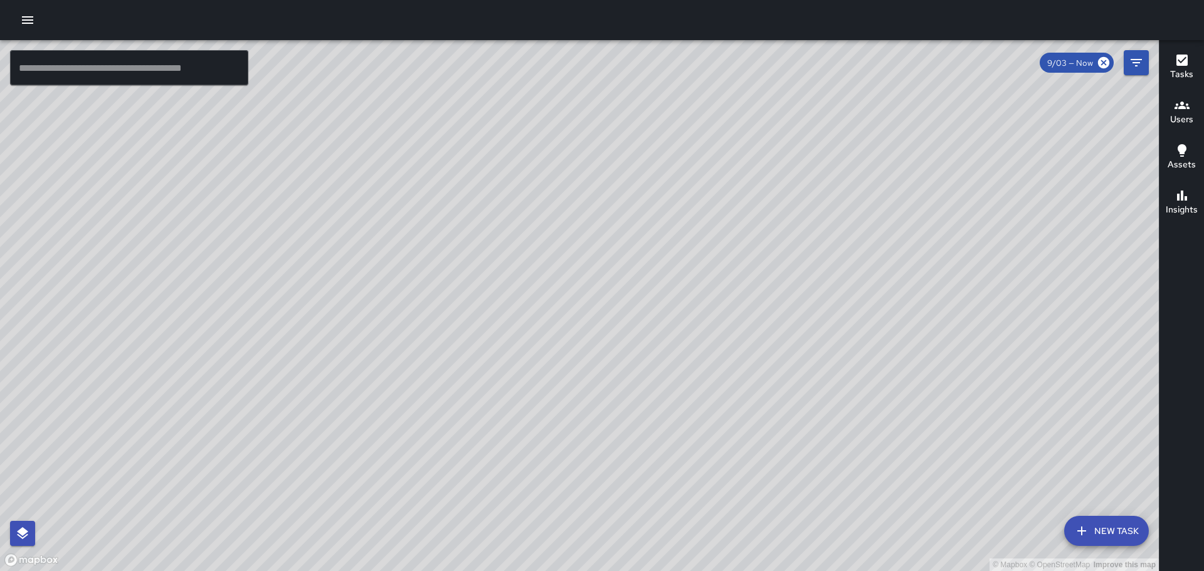
click at [699, 280] on div "© Mapbox © OpenStreetMap Improve this map" at bounding box center [579, 305] width 1159 height 531
drag, startPoint x: 779, startPoint y: 117, endPoint x: 821, endPoint y: 251, distance: 139.8
click at [786, 253] on div "© Mapbox © OpenStreetMap Improve this map" at bounding box center [579, 305] width 1159 height 531
drag, startPoint x: 601, startPoint y: 117, endPoint x: 959, endPoint y: 241, distance: 378.2
click at [786, 241] on div "© Mapbox © OpenStreetMap Improve this map" at bounding box center [579, 305] width 1159 height 531
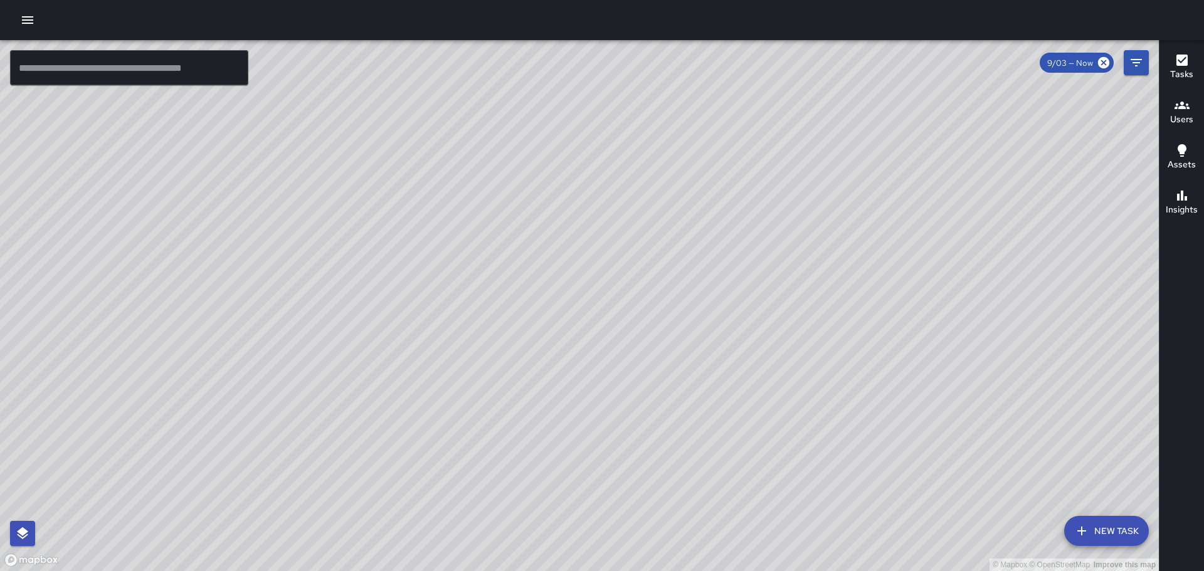
click at [23, 23] on icon "button" at bounding box center [27, 20] width 11 height 8
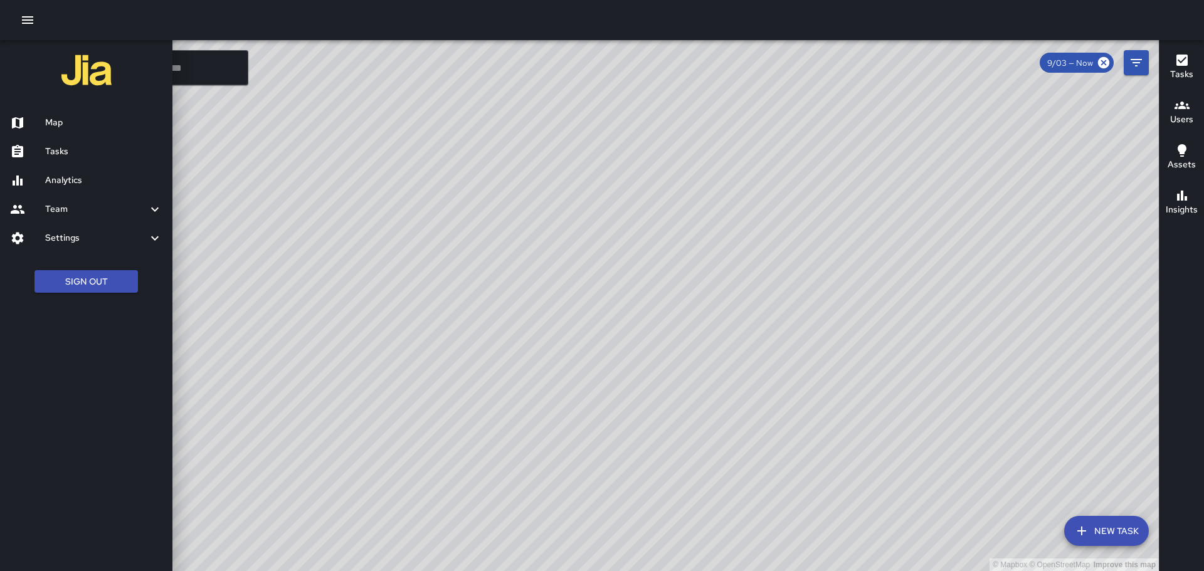
click at [28, 11] on button "button" at bounding box center [27, 20] width 25 height 25
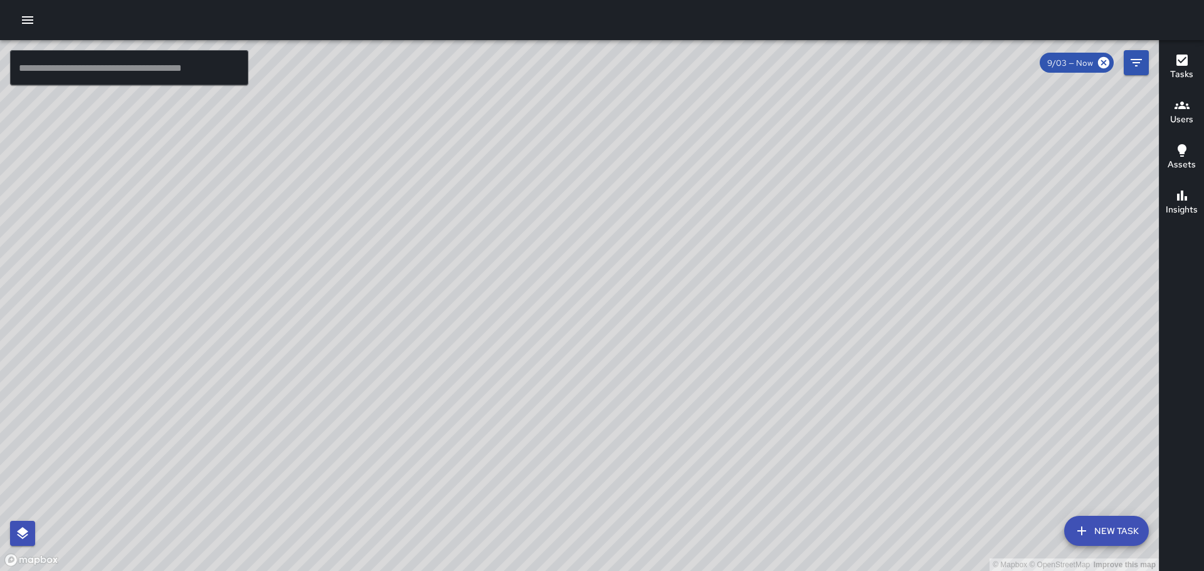
click at [31, 18] on icon "button" at bounding box center [27, 20] width 11 height 8
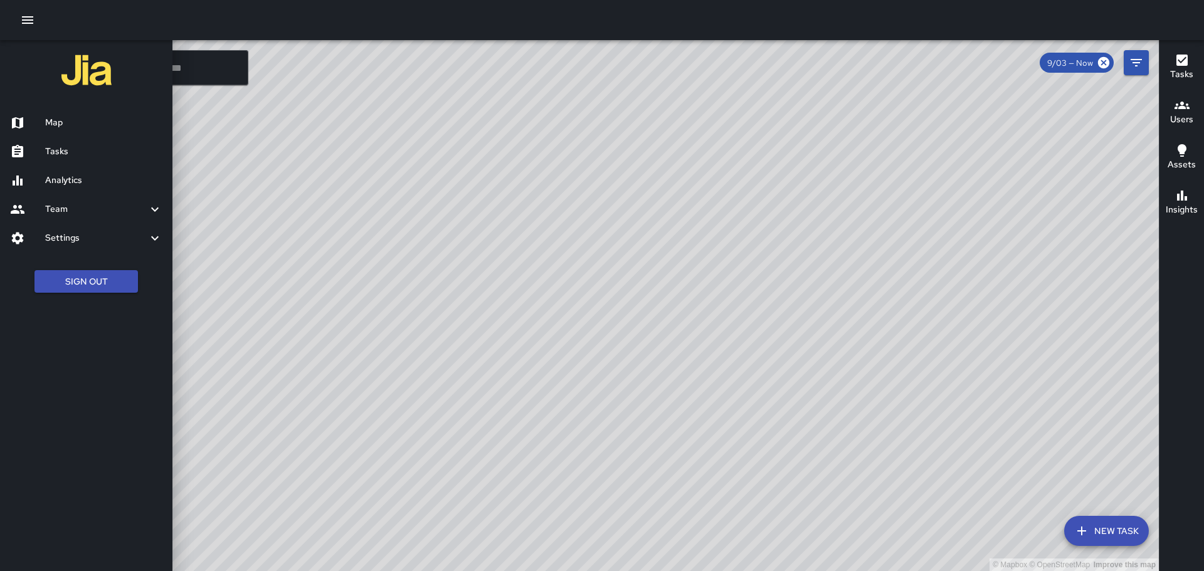
click at [786, 455] on button "New Task" at bounding box center [1106, 531] width 85 height 30
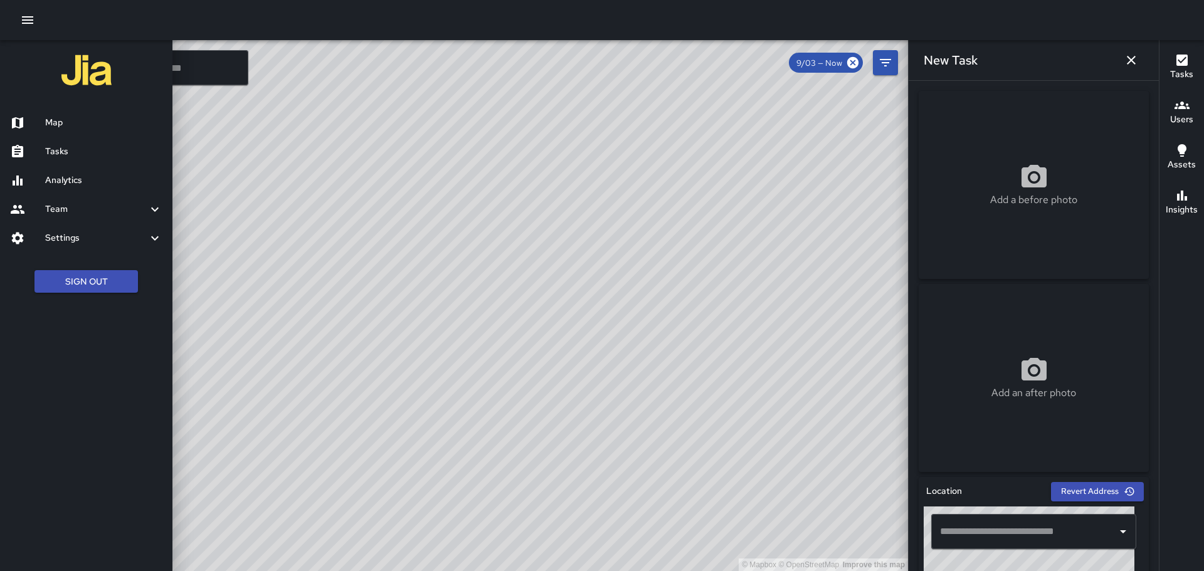
click at [786, 455] on input "text" at bounding box center [1024, 532] width 175 height 24
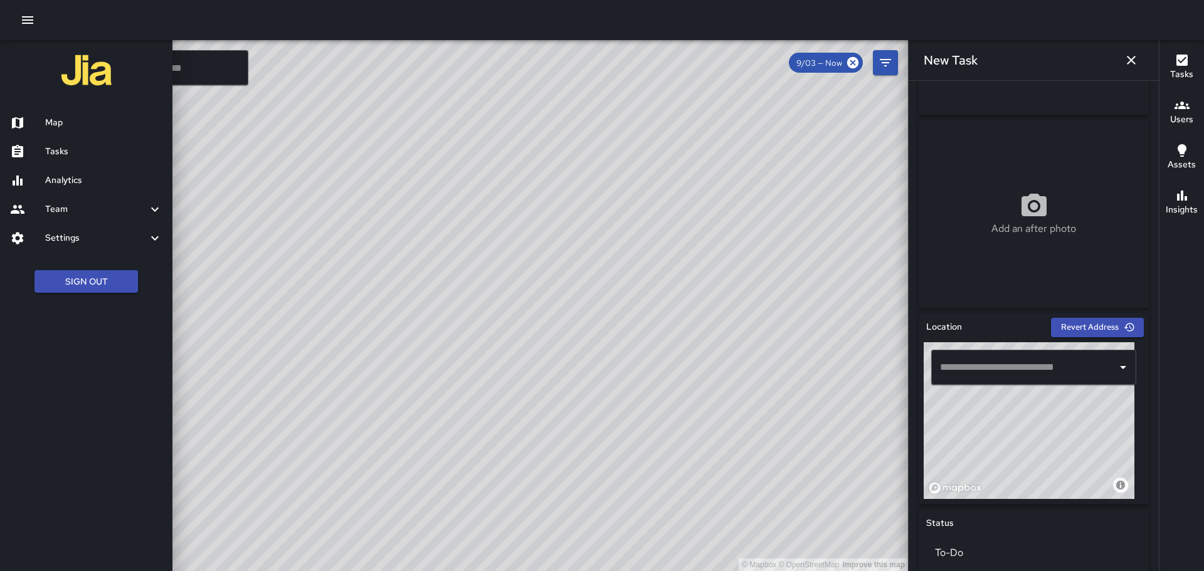
scroll to position [217, 0]
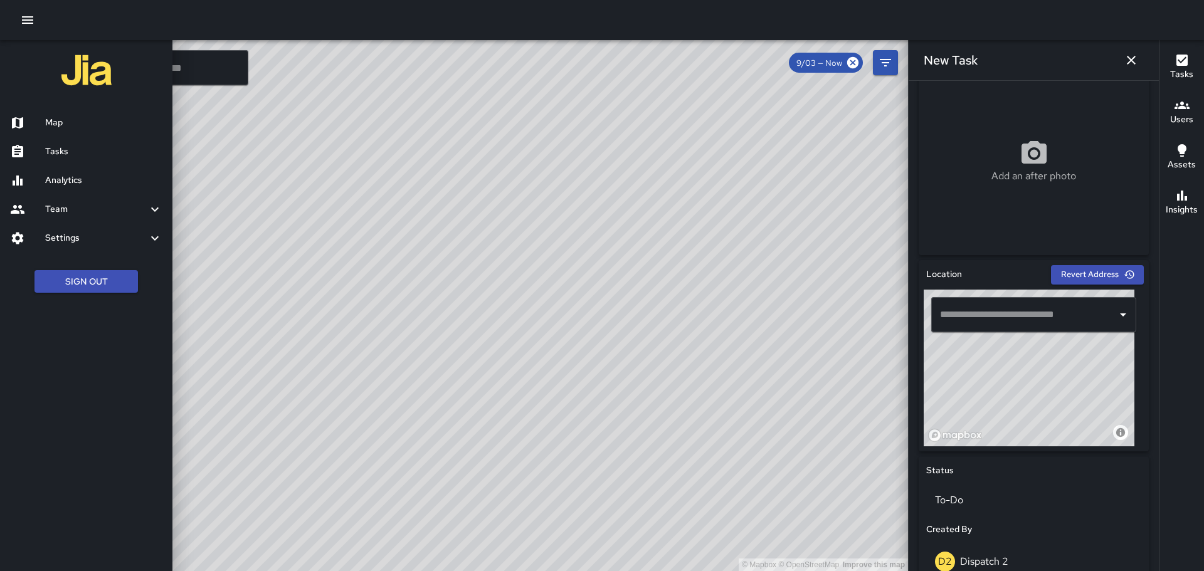
click at [786, 309] on input "text" at bounding box center [1024, 315] width 175 height 24
click at [786, 314] on input "text" at bounding box center [1024, 315] width 175 height 24
click at [786, 324] on input "text" at bounding box center [1024, 315] width 175 height 24
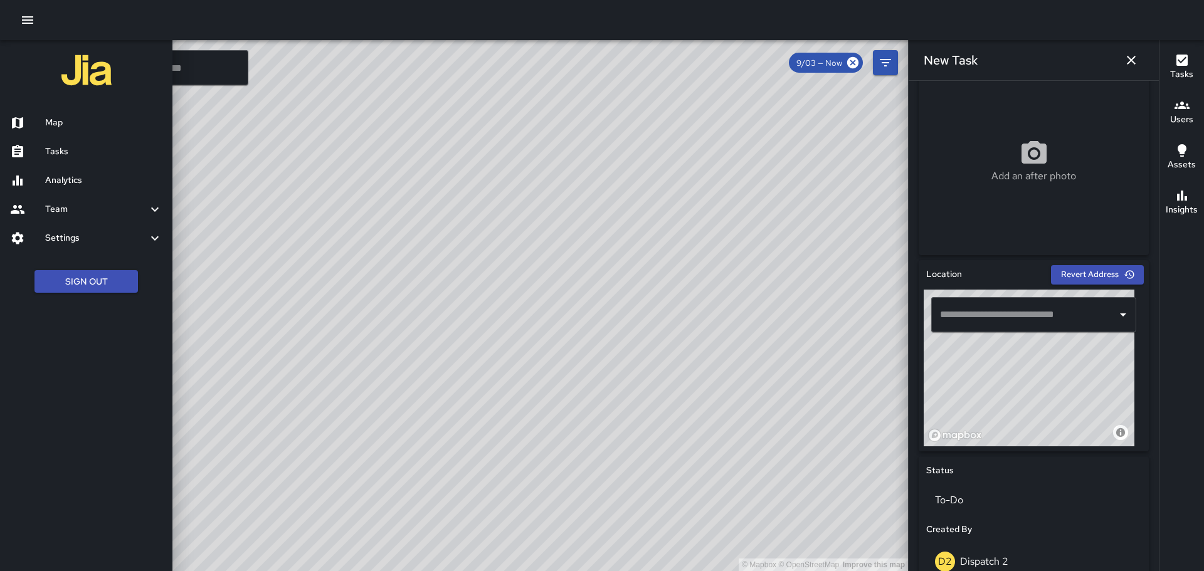
click at [786, 60] on icon "button" at bounding box center [1131, 60] width 15 height 15
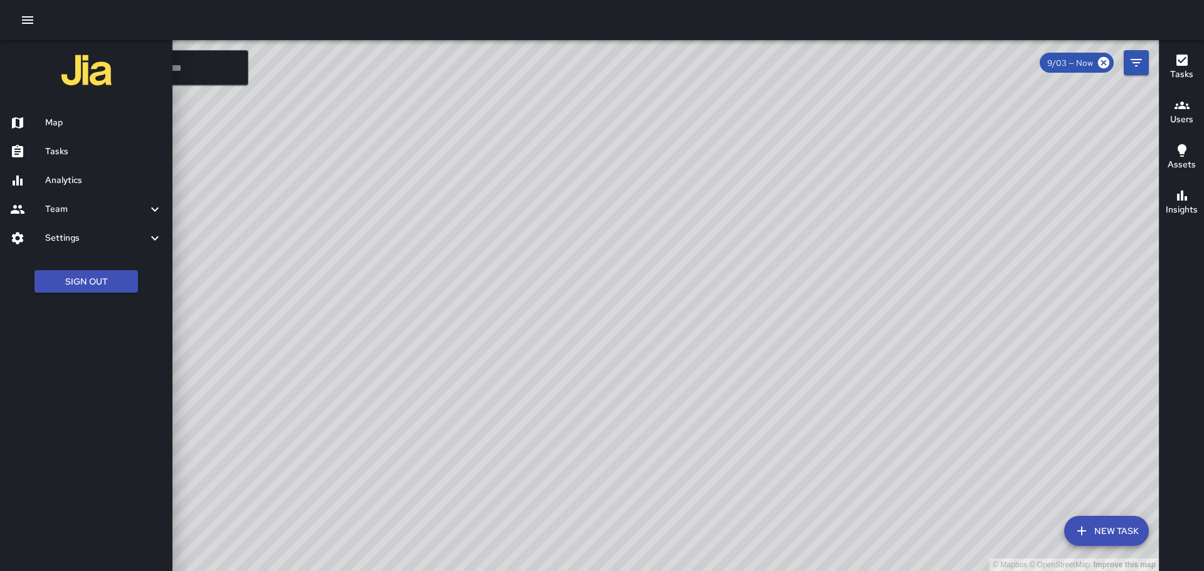
click at [786, 455] on button "New Task" at bounding box center [1106, 531] width 85 height 30
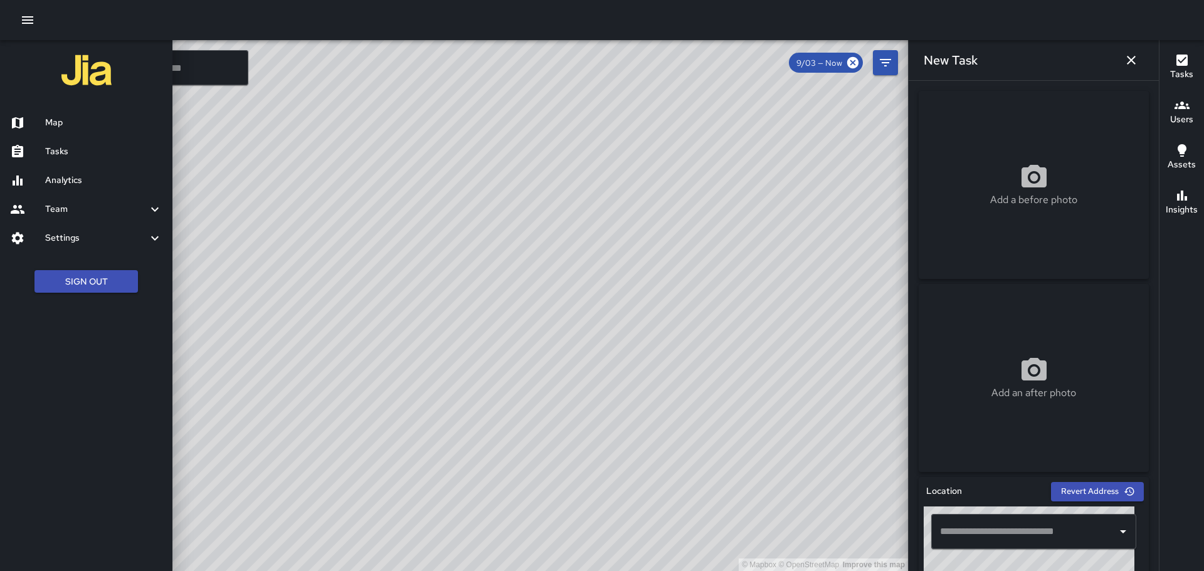
click at [786, 455] on input "text" at bounding box center [1024, 532] width 175 height 24
drag, startPoint x: 1161, startPoint y: 201, endPoint x: 1165, endPoint y: 322, distance: 120.5
click at [786, 322] on div "Tasks Users Assets Insights" at bounding box center [1181, 305] width 45 height 531
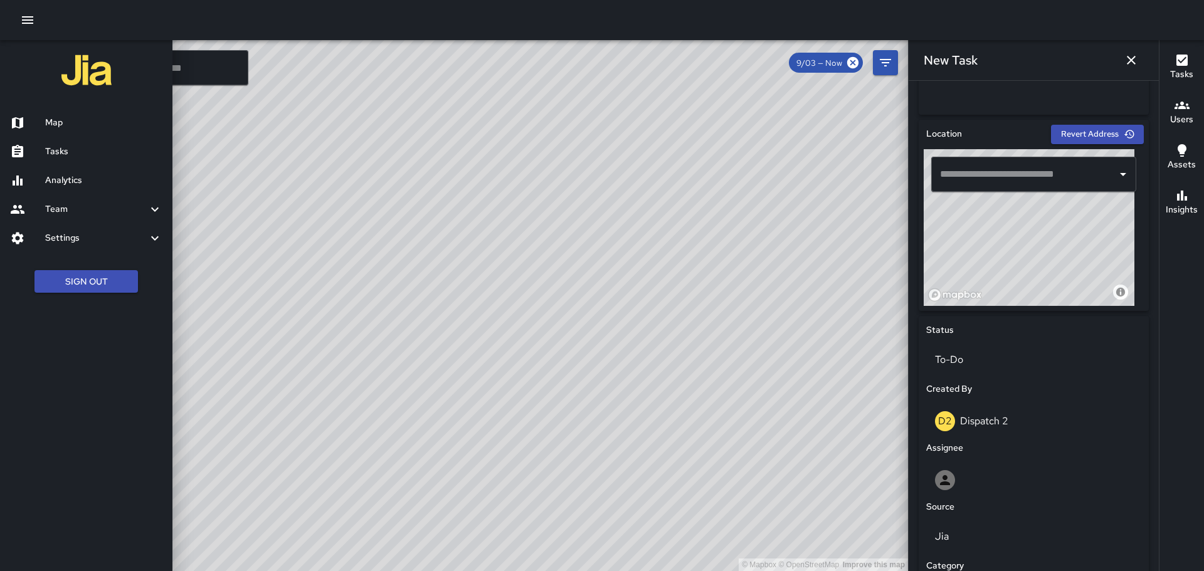
scroll to position [419, 0]
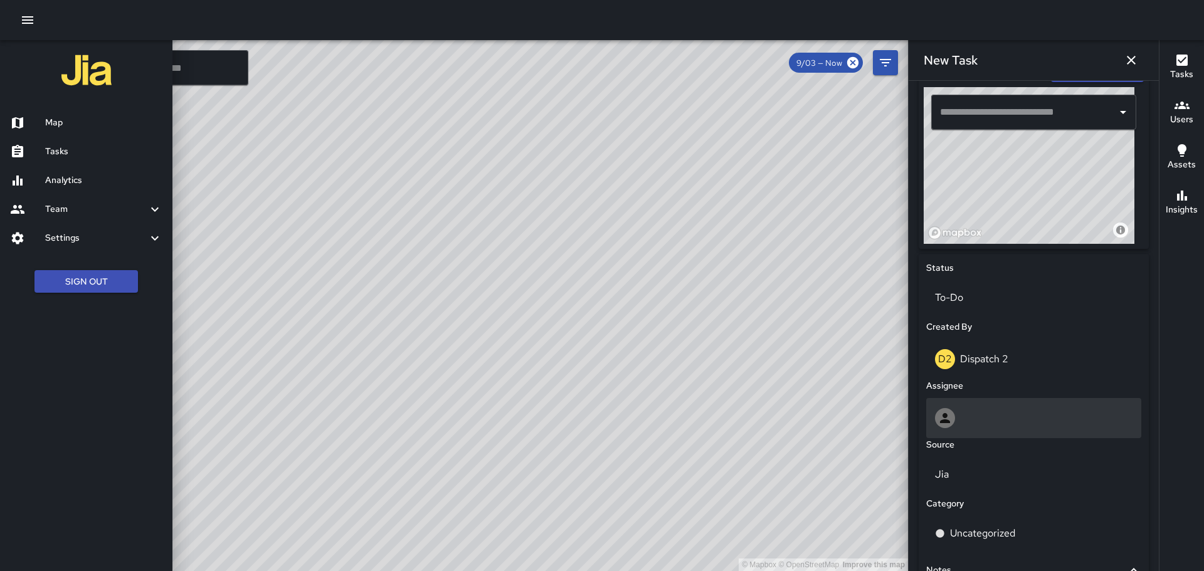
click at [786, 417] on div at bounding box center [945, 418] width 20 height 20
click at [786, 419] on div at bounding box center [1034, 418] width 198 height 20
click at [786, 414] on div at bounding box center [1034, 418] width 198 height 20
click at [786, 415] on div at bounding box center [1034, 418] width 198 height 20
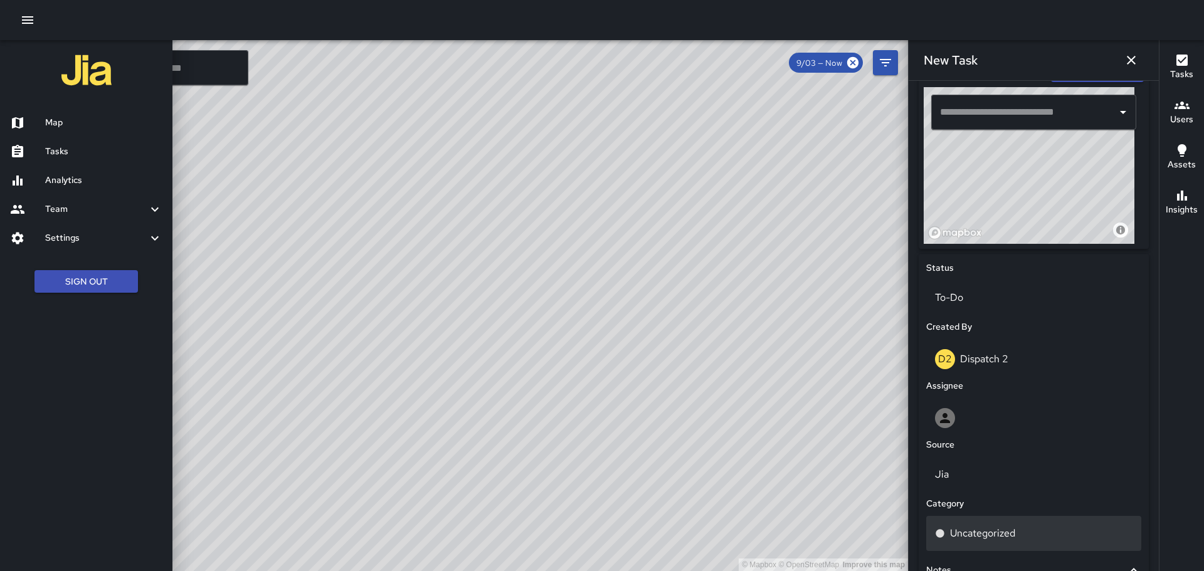
click at [786, 455] on div "Uncategorized" at bounding box center [1033, 533] width 215 height 35
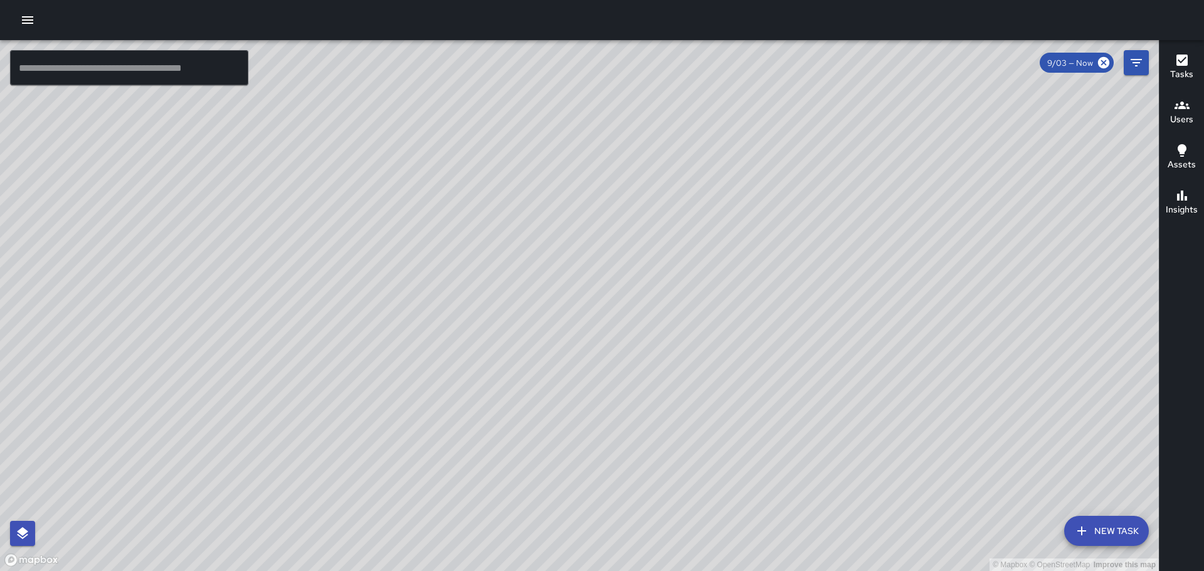
drag, startPoint x: 519, startPoint y: 182, endPoint x: 337, endPoint y: 300, distance: 216.4
click at [337, 300] on div "© Mapbox © OpenStreetMap Improve this map" at bounding box center [579, 305] width 1159 height 531
drag, startPoint x: 359, startPoint y: 245, endPoint x: 613, endPoint y: 360, distance: 278.9
click at [613, 360] on div "© Mapbox © OpenStreetMap Improve this map" at bounding box center [579, 305] width 1159 height 531
drag, startPoint x: 535, startPoint y: 389, endPoint x: 648, endPoint y: 180, distance: 237.4
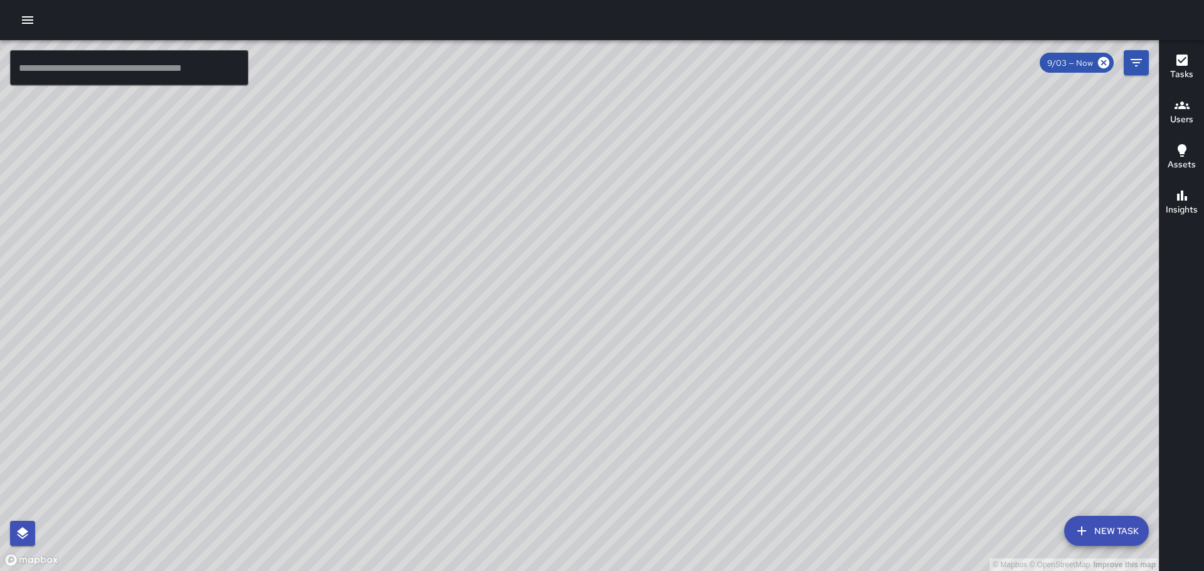
click at [648, 180] on div "© Mapbox © OpenStreetMap Improve this map" at bounding box center [579, 305] width 1159 height 531
drag, startPoint x: 640, startPoint y: 385, endPoint x: 651, endPoint y: 332, distance: 54.5
click at [651, 332] on div "© Mapbox © OpenStreetMap Improve this map" at bounding box center [579, 305] width 1159 height 531
drag, startPoint x: 667, startPoint y: 394, endPoint x: 671, endPoint y: 332, distance: 62.2
click at [671, 332] on div "© Mapbox © OpenStreetMap Improve this map" at bounding box center [579, 305] width 1159 height 531
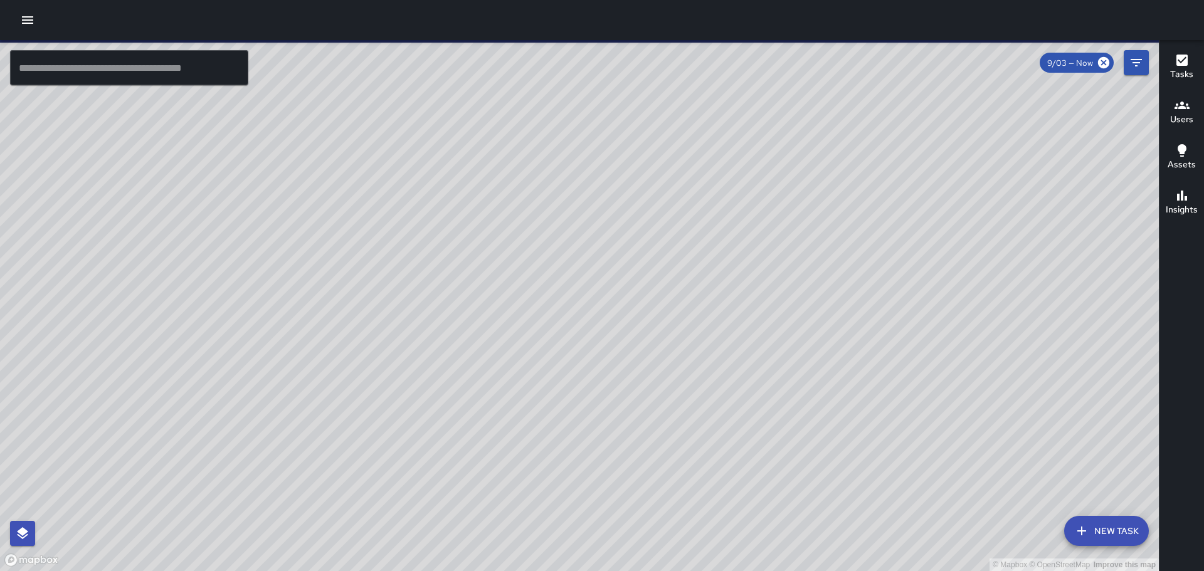
click at [1105, 527] on button "New Task" at bounding box center [1106, 531] width 85 height 30
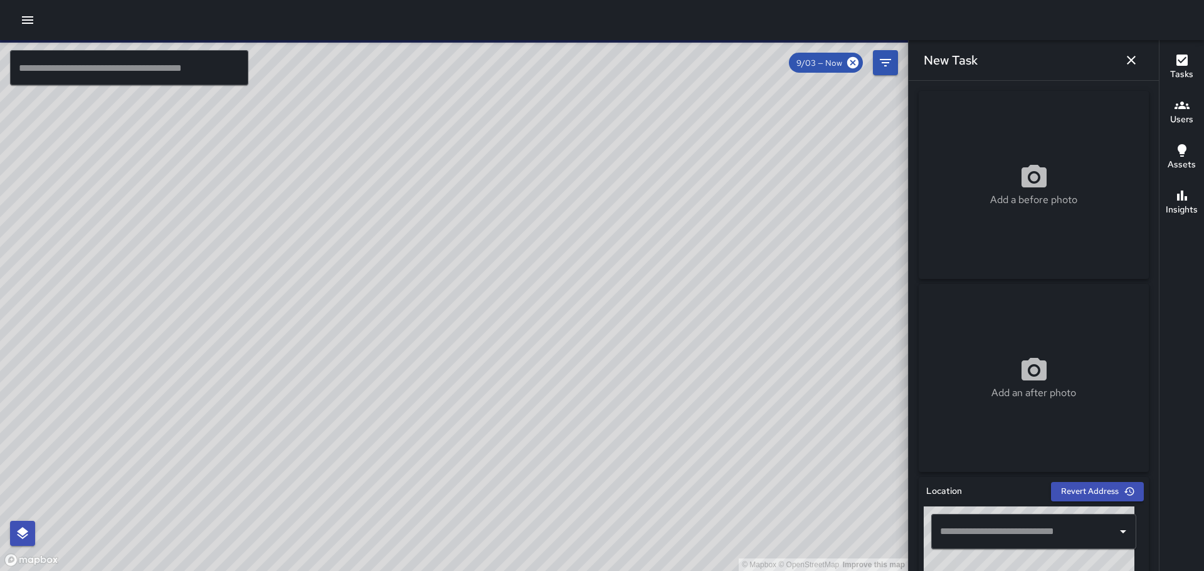
click at [1002, 530] on input "text" at bounding box center [1024, 532] width 175 height 24
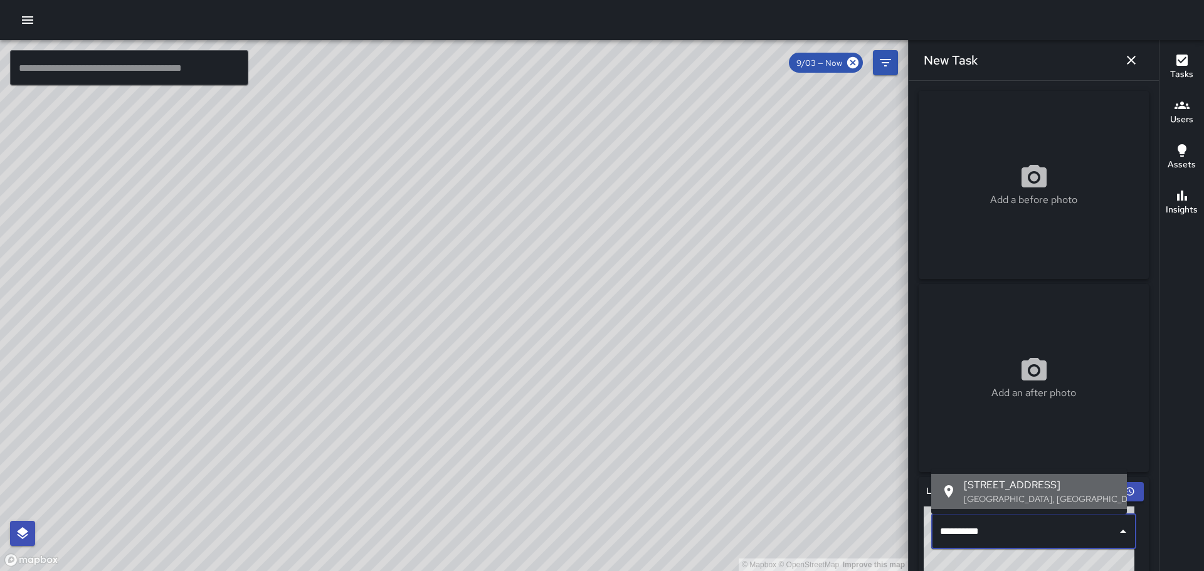
click at [993, 481] on span "[STREET_ADDRESS]" at bounding box center [1040, 485] width 153 height 15
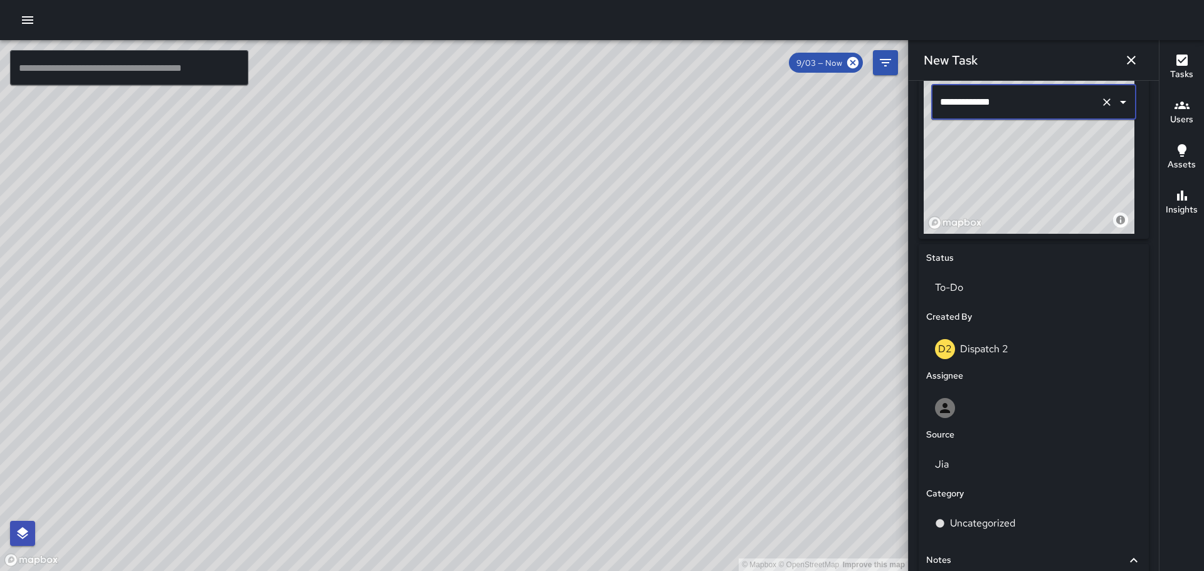
scroll to position [464, 0]
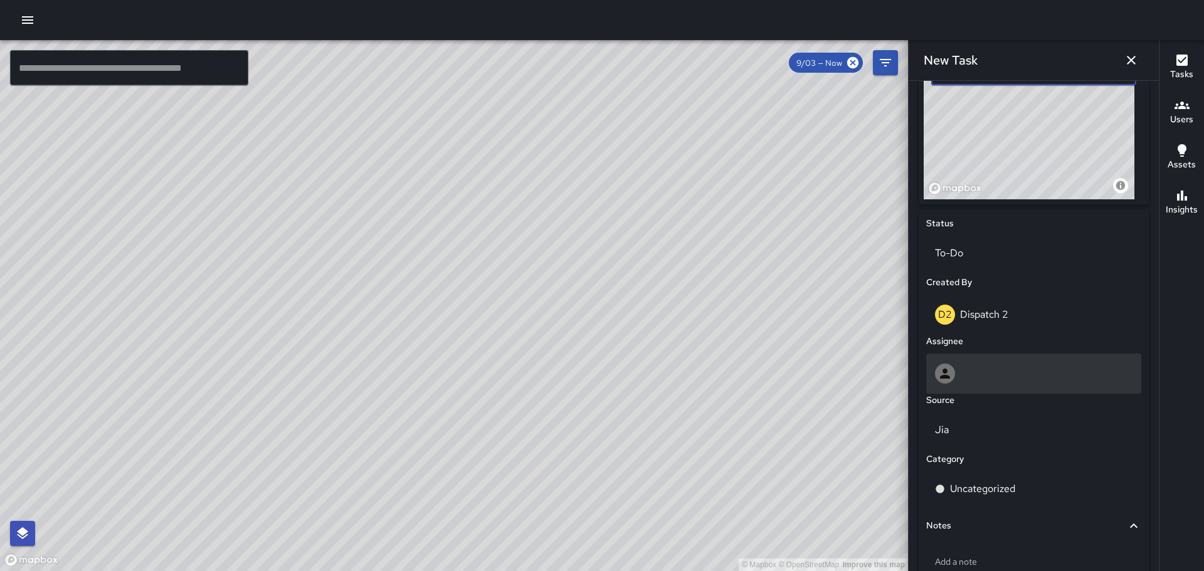
type input "**********"
click at [962, 372] on div at bounding box center [1034, 374] width 198 height 20
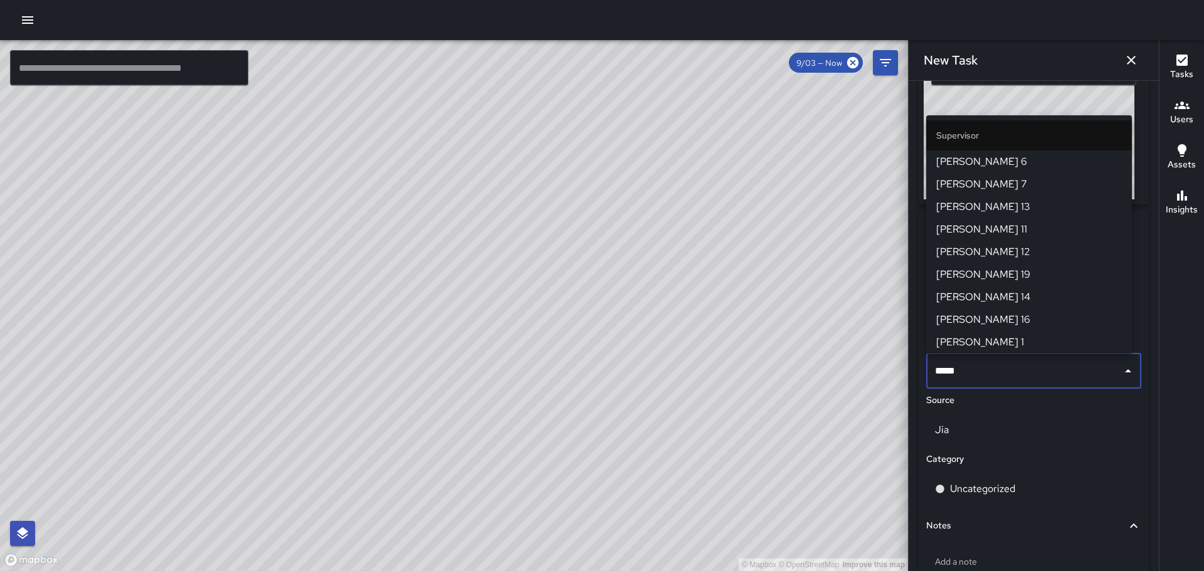
type input "******"
click at [998, 292] on span "[PERSON_NAME] 1" at bounding box center [1029, 297] width 186 height 15
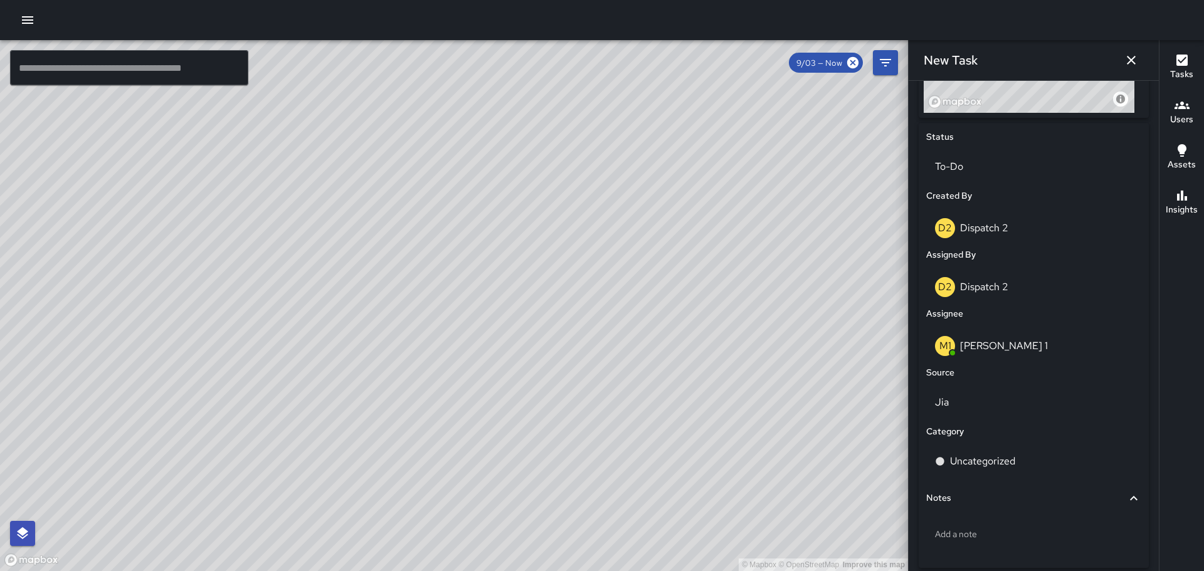
scroll to position [605, 0]
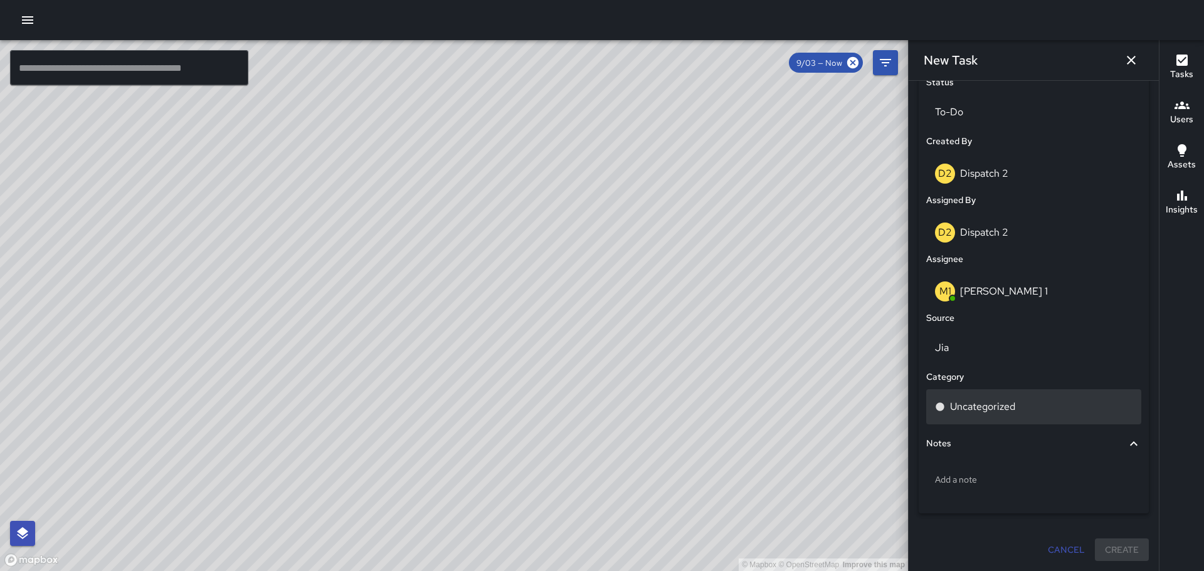
click at [1033, 418] on div "Uncategorized" at bounding box center [1033, 406] width 215 height 35
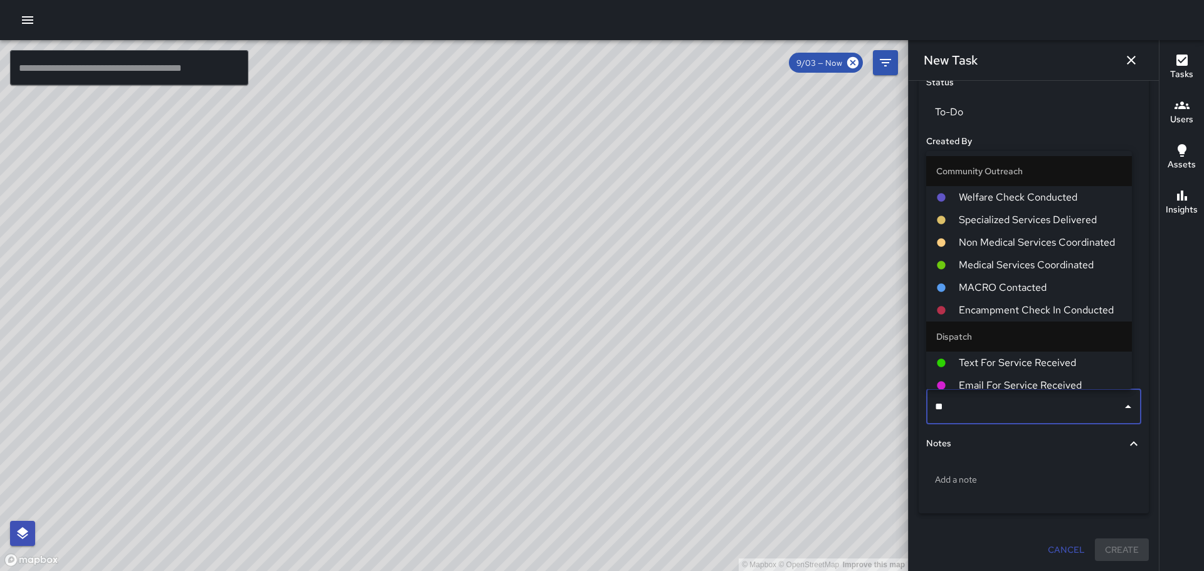
type input "*"
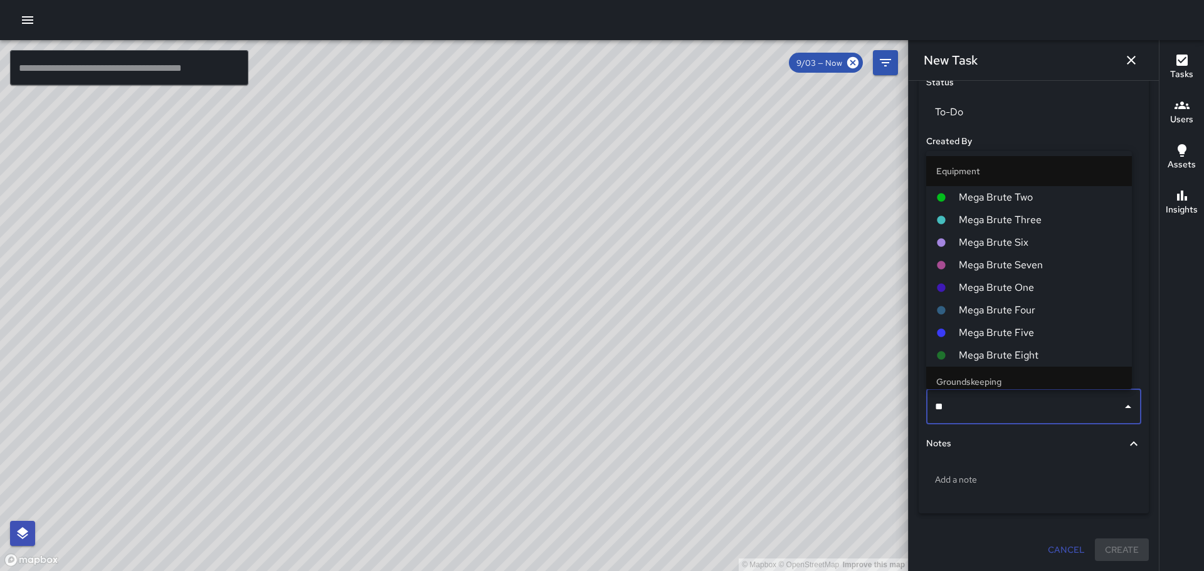
type input "***"
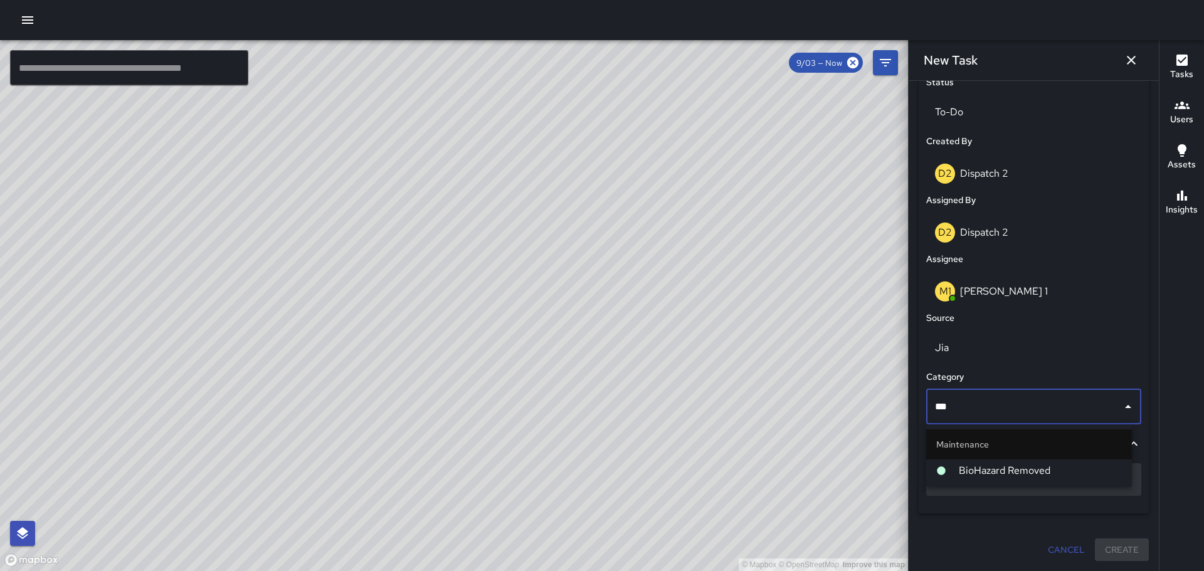
click at [984, 471] on span "BioHazard Removed" at bounding box center [1040, 470] width 163 height 15
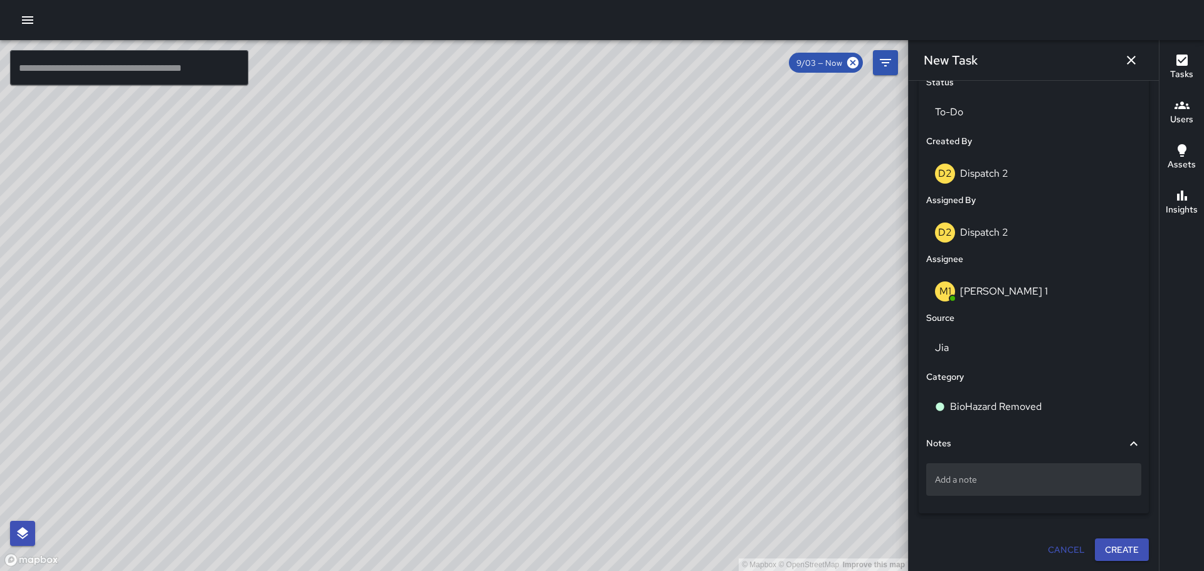
click at [996, 485] on p "Add a note" at bounding box center [1034, 479] width 198 height 13
type textarea "*"
type textarea "**********"
click at [1095, 562] on button "Create" at bounding box center [1122, 563] width 54 height 23
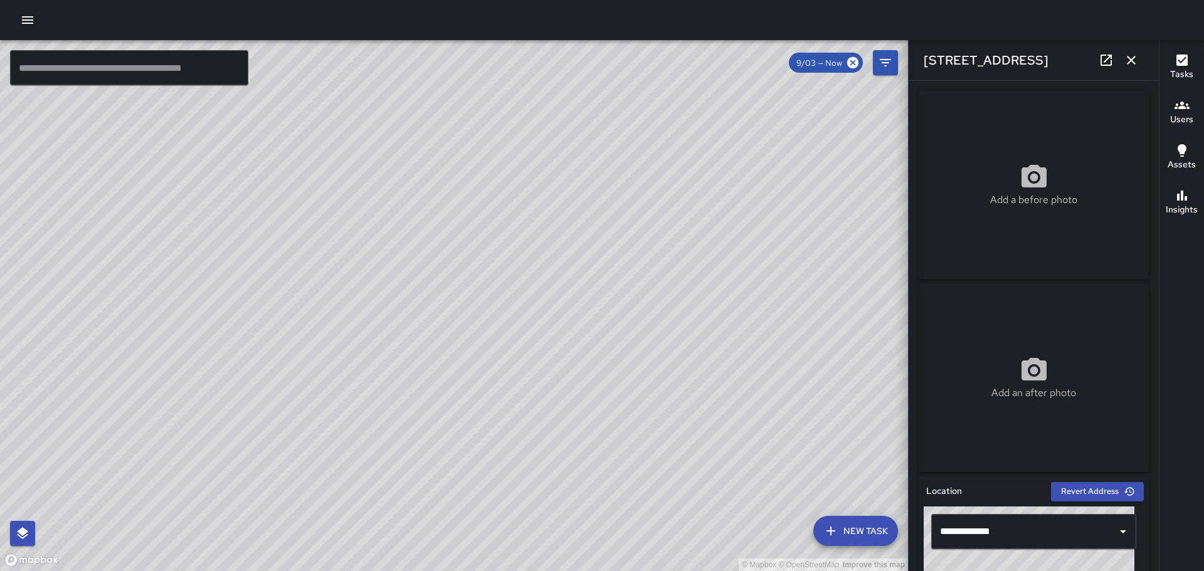
click at [1124, 68] on button "button" at bounding box center [1131, 60] width 25 height 25
